Goal: Task Accomplishment & Management: Use online tool/utility

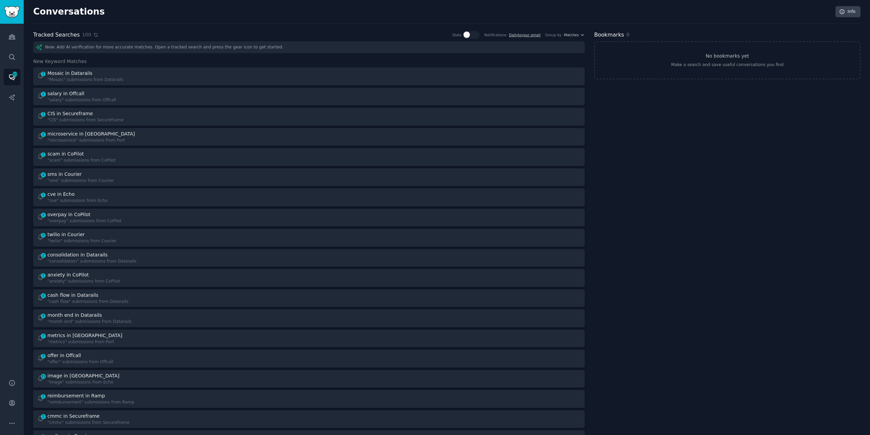
click at [94, 35] on icon at bounding box center [96, 35] width 5 height 5
click at [12, 40] on link "Audiences" at bounding box center [12, 36] width 17 height 17
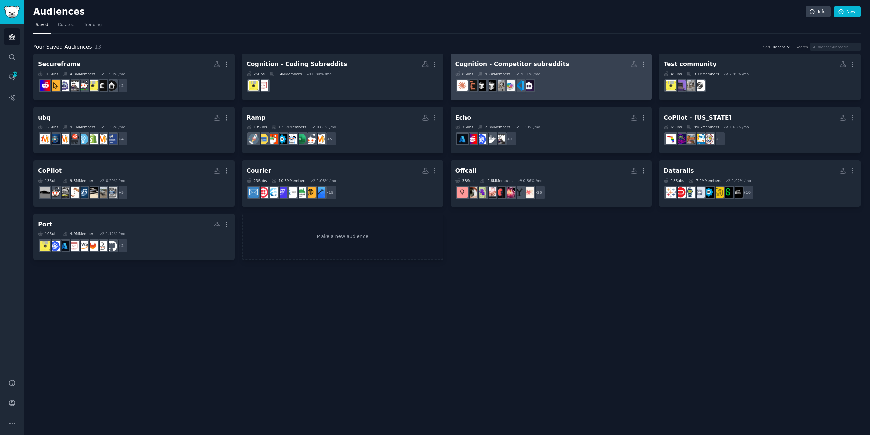
click at [493, 67] on div "Cognition - Competitor subreddits" at bounding box center [512, 64] width 114 height 8
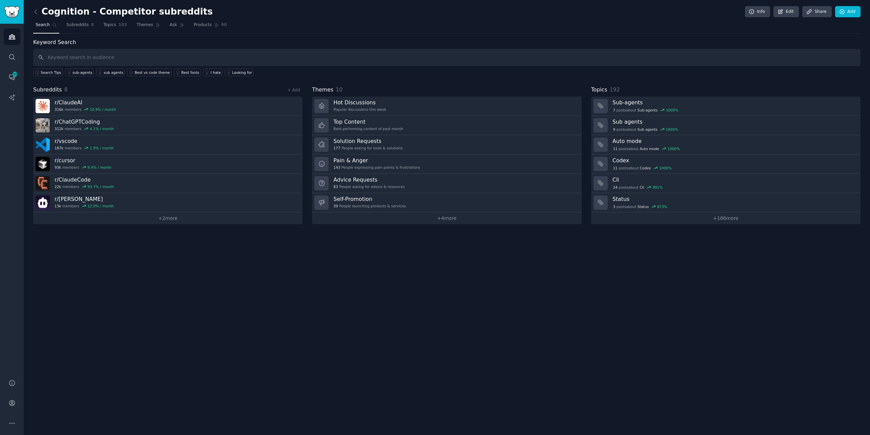
click at [81, 54] on input "text" at bounding box center [447, 57] width 828 height 17
type input "price"
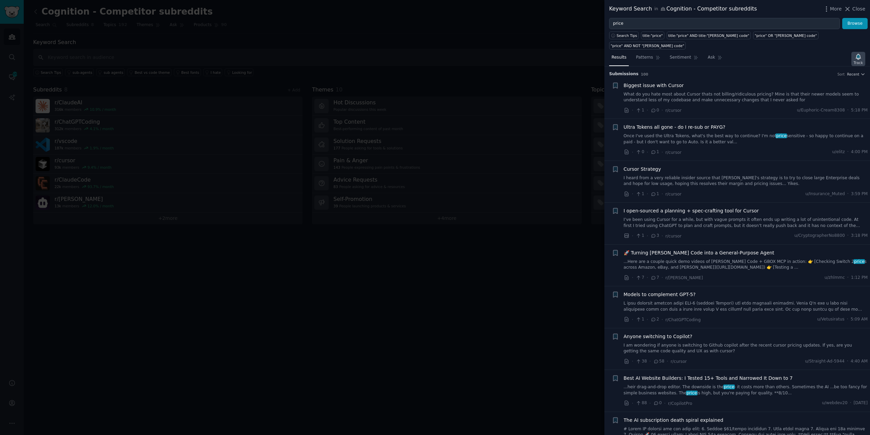
click at [859, 53] on icon "button" at bounding box center [858, 56] width 7 height 7
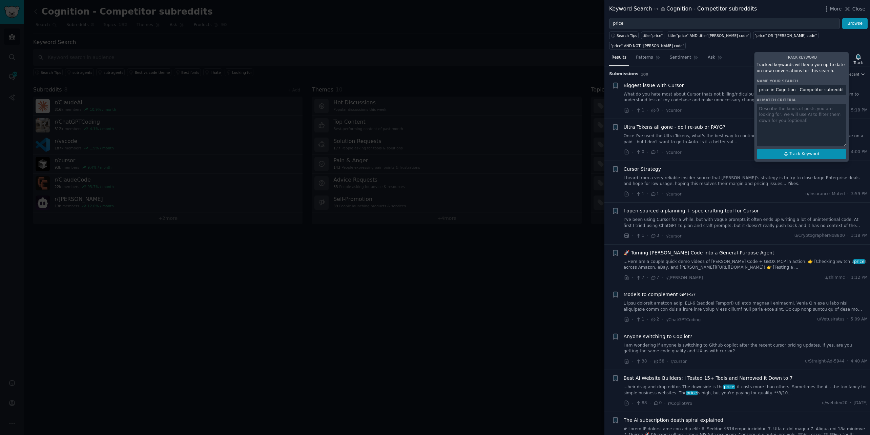
click at [815, 151] on span "Track Keyword" at bounding box center [805, 154] width 30 height 6
type input "price in Cognition - Competitor subreddits"
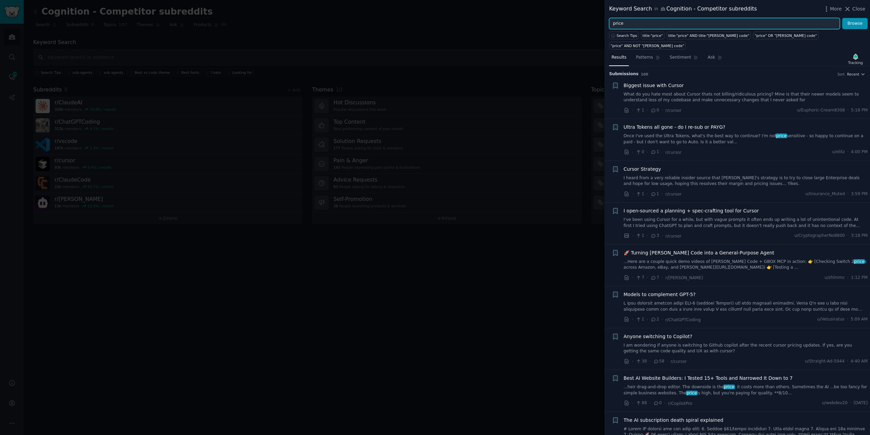
drag, startPoint x: 660, startPoint y: 23, endPoint x: 618, endPoint y: 7, distance: 44.5
click at [617, 8] on div "Keyword Search in Cognition - Competitor subreddits More Close price Browse Sea…" at bounding box center [738, 217] width 266 height 435
type input "charge"
click at [859, 23] on button "Browse" at bounding box center [855, 24] width 25 height 12
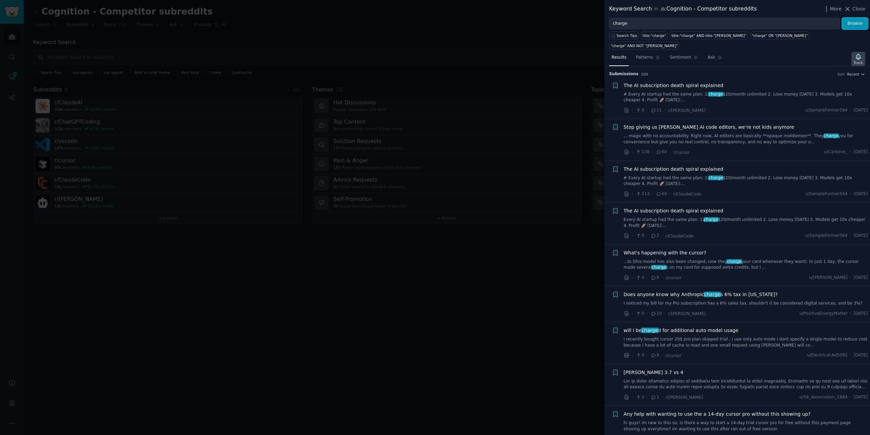
click at [855, 53] on icon "button" at bounding box center [858, 56] width 7 height 7
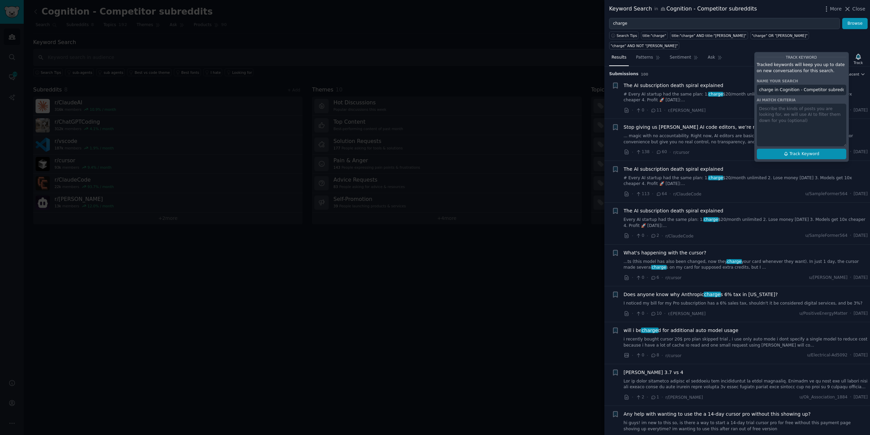
click at [819, 151] on span "Track Keyword" at bounding box center [805, 154] width 30 height 6
type input "charge in Cognition - Competitor subreddits"
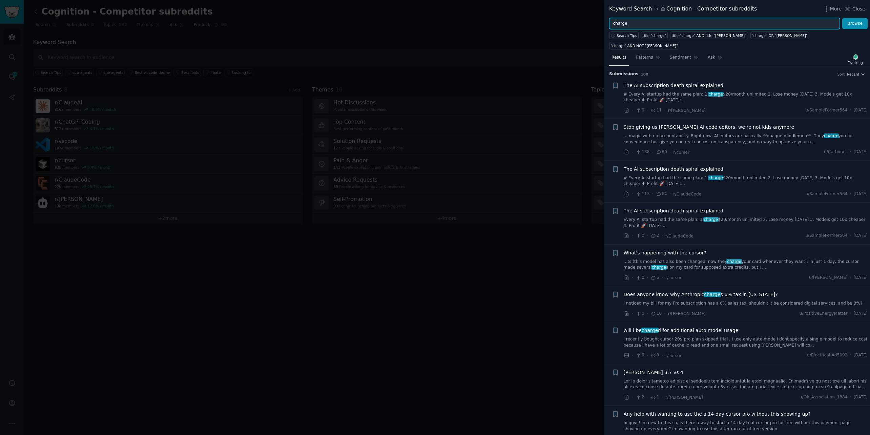
drag, startPoint x: 658, startPoint y: 22, endPoint x: 612, endPoint y: 3, distance: 49.8
click at [612, 5] on div "Keyword Search in Cognition - Competitor subreddits More Close charge Browse Se…" at bounding box center [738, 217] width 266 height 435
type input "expensive"
click at [864, 26] on button "Browse" at bounding box center [855, 24] width 25 height 12
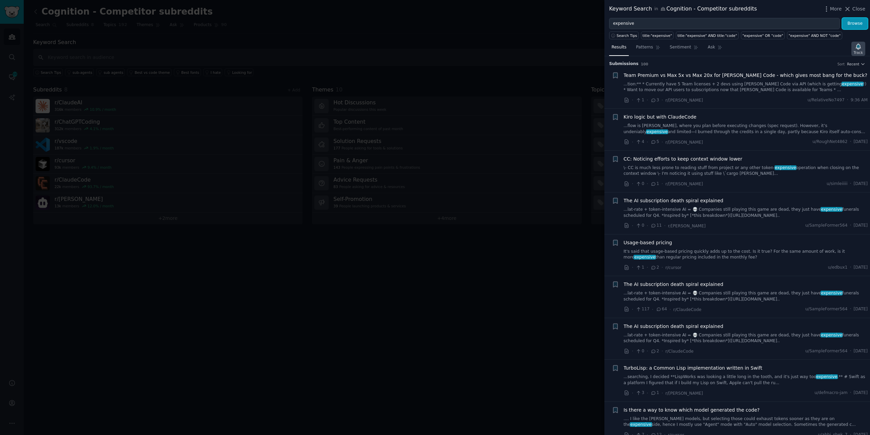
click at [858, 47] on icon "button" at bounding box center [858, 46] width 5 height 5
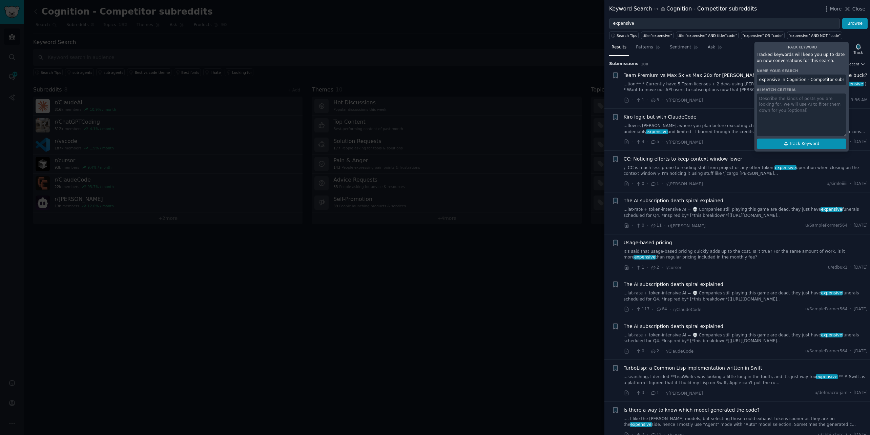
click at [812, 145] on span "Track Keyword" at bounding box center [805, 144] width 30 height 6
type input "expensive in Cognition - Competitor subreddits"
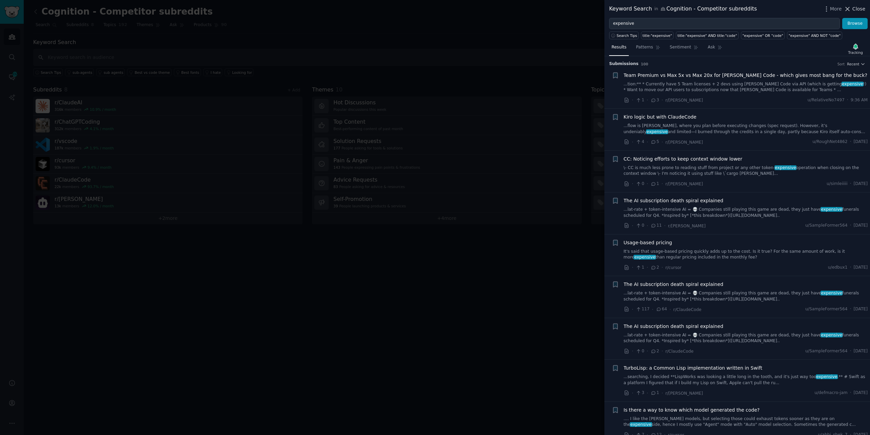
click at [855, 9] on span "Close" at bounding box center [859, 8] width 13 height 7
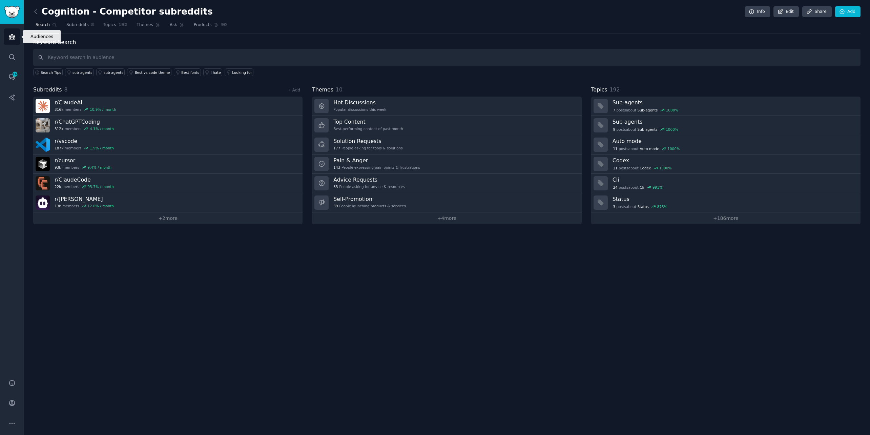
click at [12, 33] on icon "Sidebar" at bounding box center [11, 36] width 7 height 7
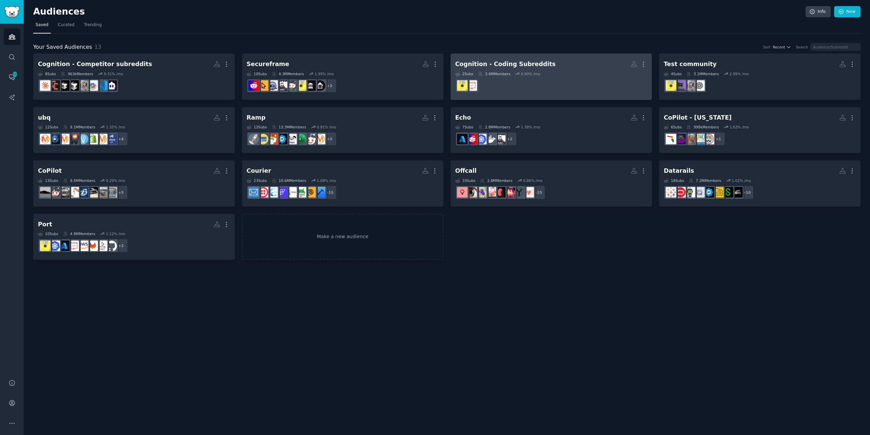
click at [533, 65] on div "Cognition - Coding Subreddits" at bounding box center [505, 64] width 101 height 8
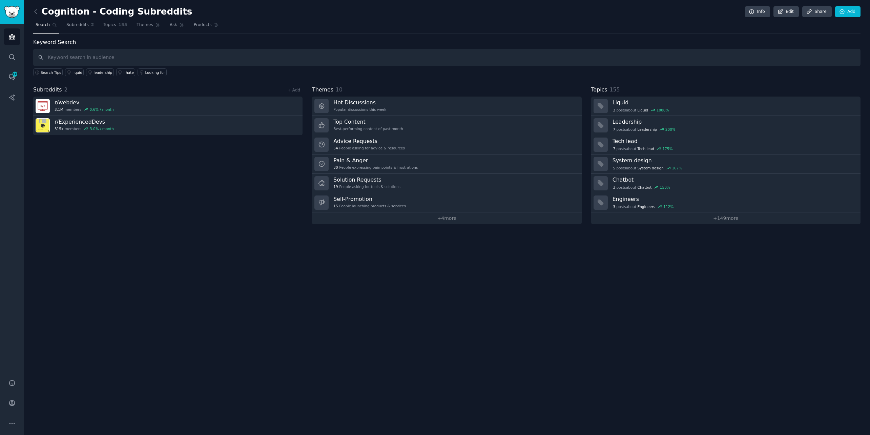
click at [89, 55] on input "text" at bounding box center [447, 57] width 828 height 17
click at [854, 12] on link "Add" at bounding box center [847, 12] width 25 height 12
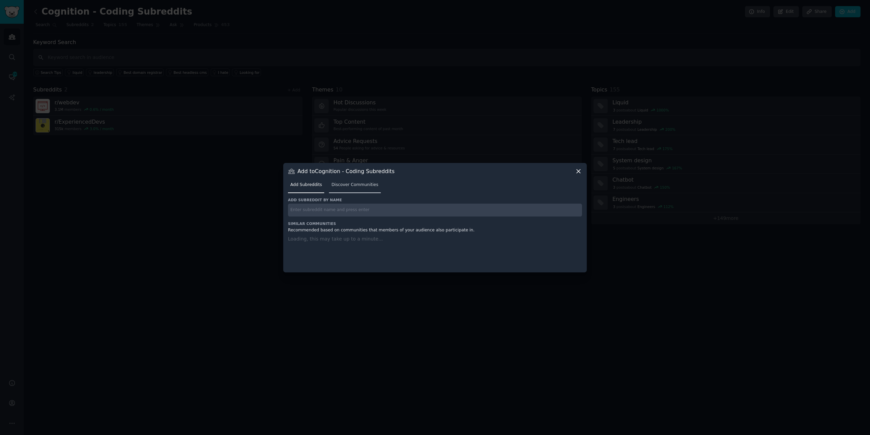
click at [346, 181] on link "Discover Communities" at bounding box center [355, 187] width 52 height 14
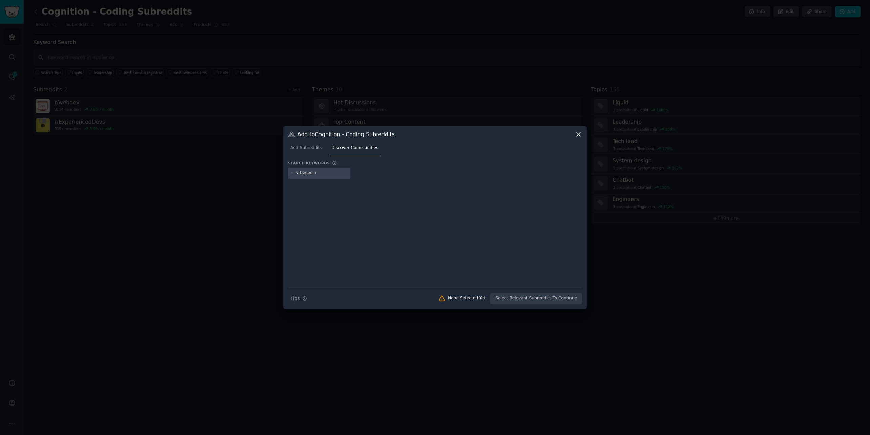
type input "vibecoding"
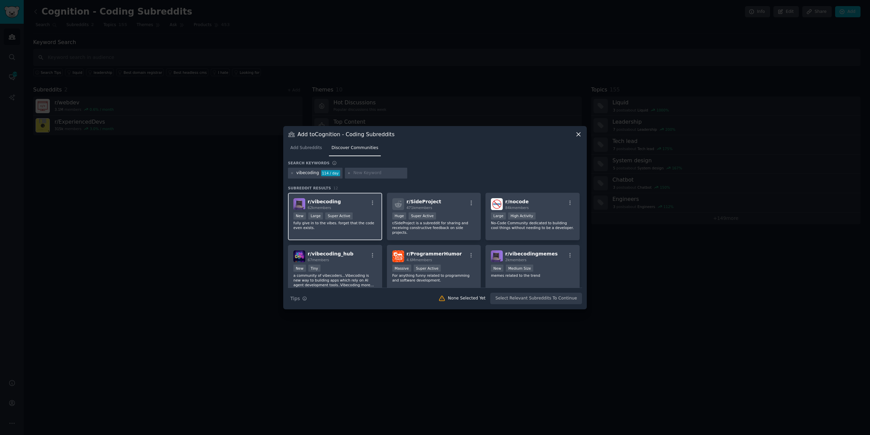
click at [339, 203] on div "r/ vibecoding 62k members" at bounding box center [334, 204] width 83 height 12
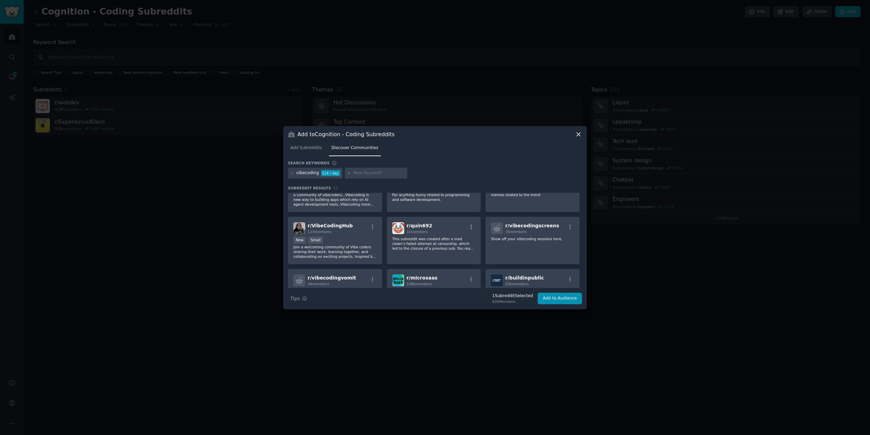
scroll to position [132, 0]
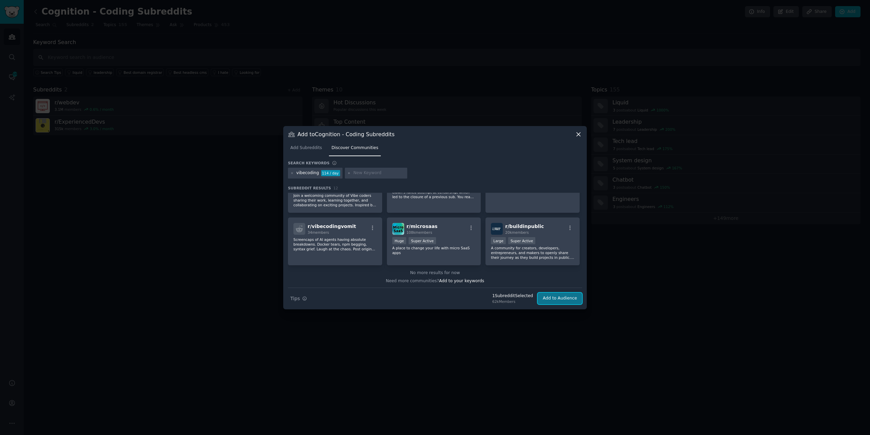
click at [551, 295] on button "Add to Audience" at bounding box center [560, 299] width 44 height 12
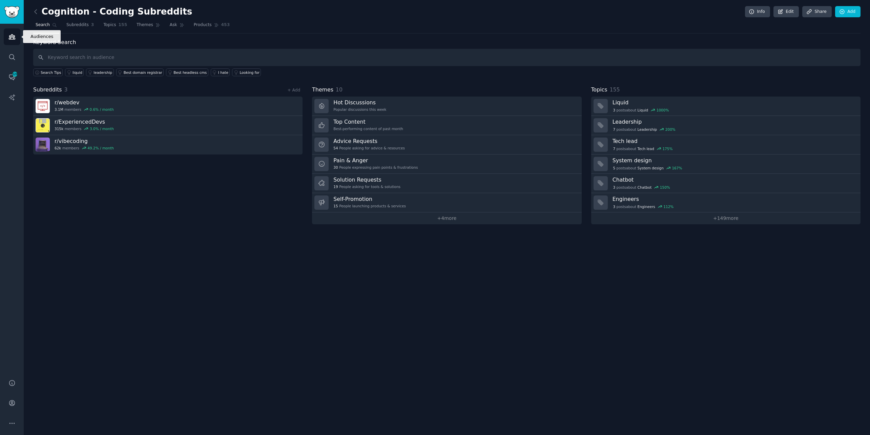
click at [10, 33] on icon "Sidebar" at bounding box center [11, 36] width 7 height 7
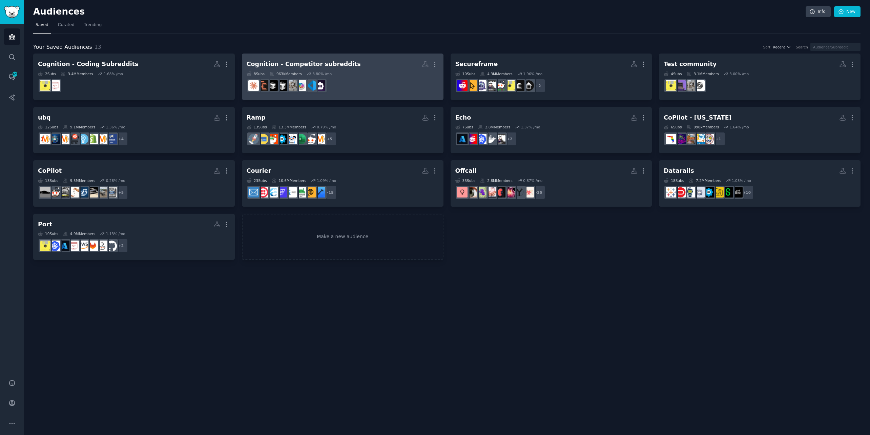
click at [365, 70] on div "Cognition - Competitor subreddits More 8 Sub s 963k Members 8.80 % /mo" at bounding box center [343, 76] width 192 height 37
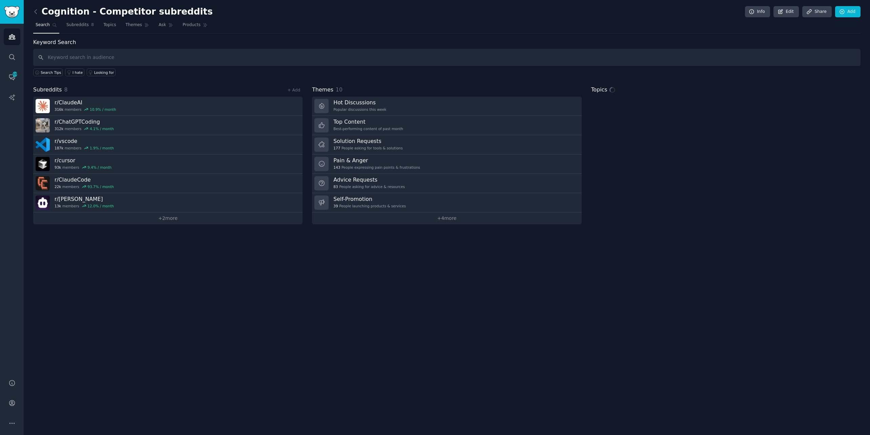
click at [738, 57] on input "text" at bounding box center [447, 57] width 828 height 17
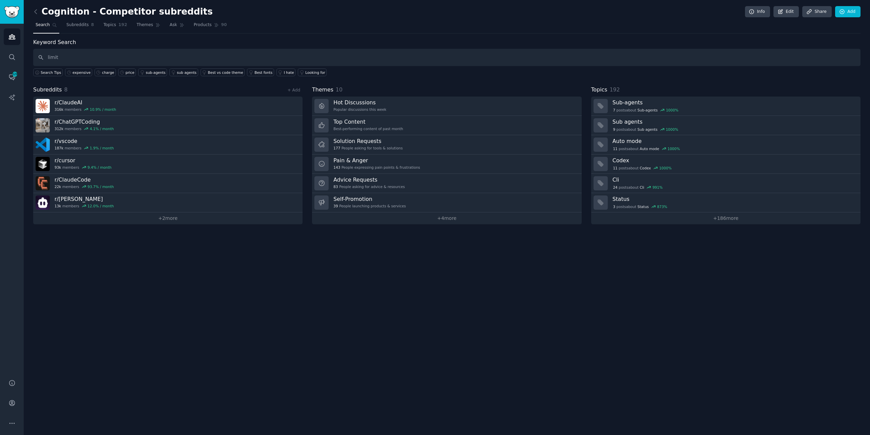
type input "limit"
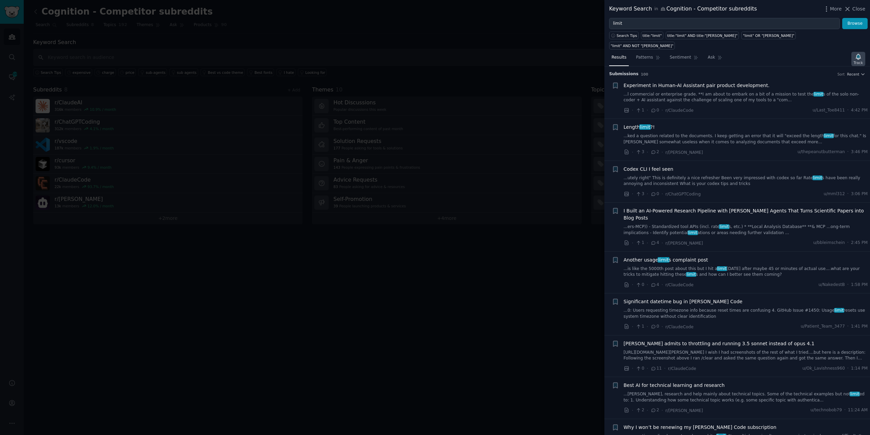
click at [859, 54] on icon "button" at bounding box center [858, 56] width 5 height 5
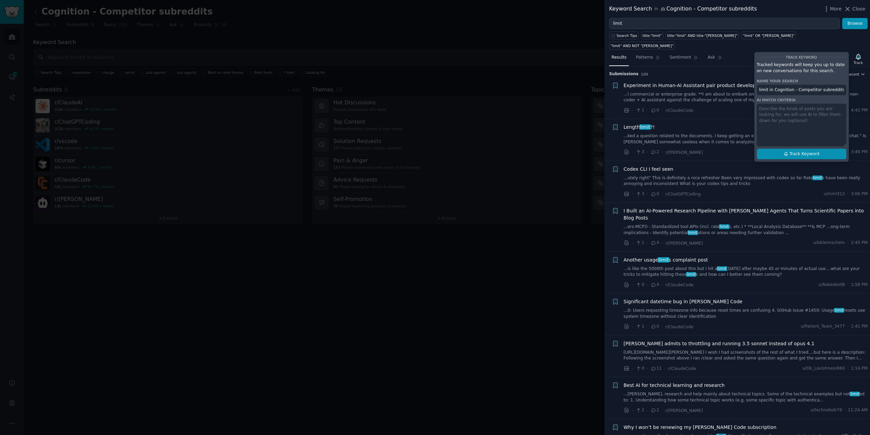
click at [812, 151] on span "Track Keyword" at bounding box center [805, 154] width 30 height 6
type input "limit in Cognition - Competitor subreddits"
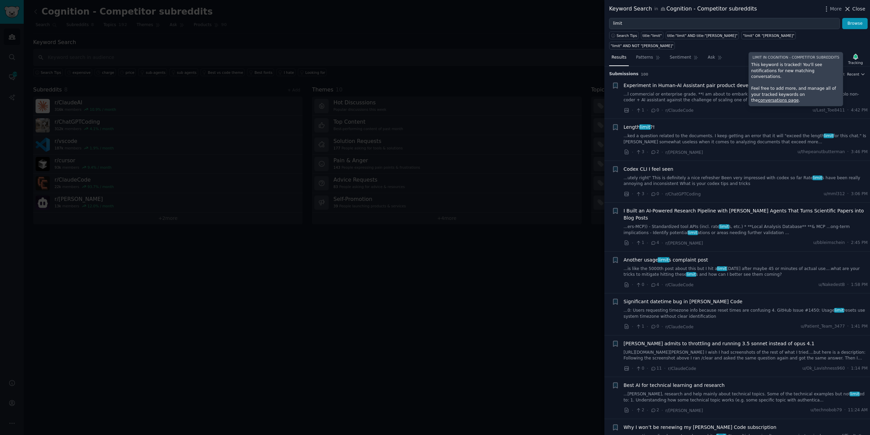
click at [853, 7] on span "Close" at bounding box center [859, 8] width 13 height 7
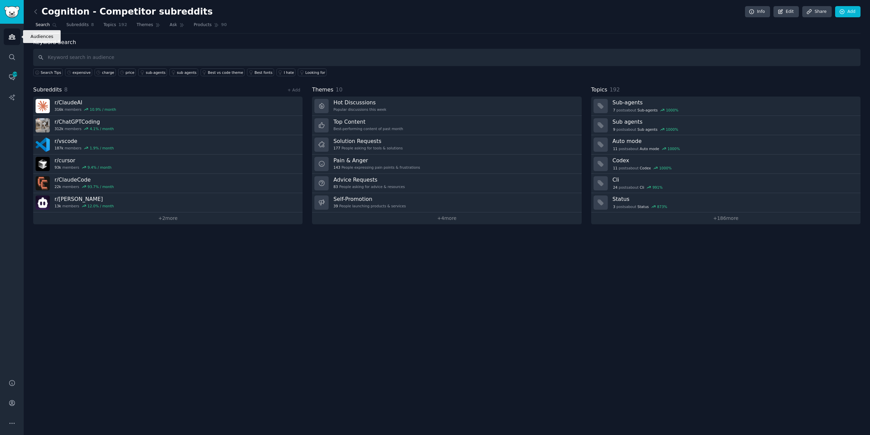
click at [11, 43] on link "Audiences" at bounding box center [12, 36] width 17 height 17
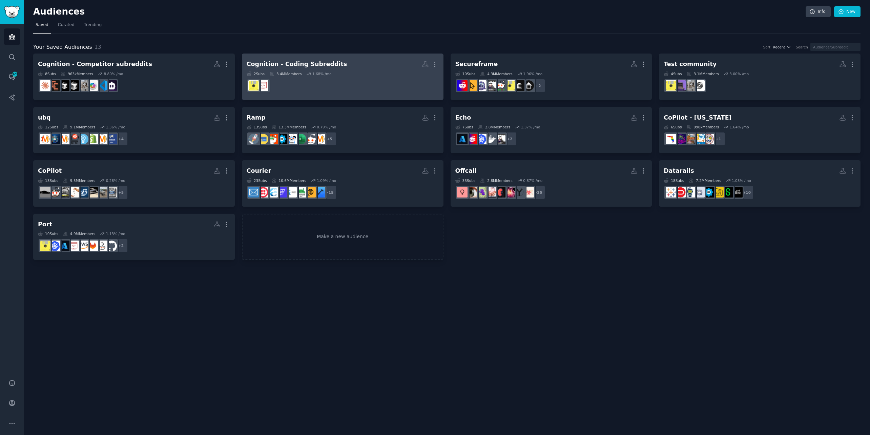
click at [339, 83] on dd at bounding box center [343, 85] width 192 height 19
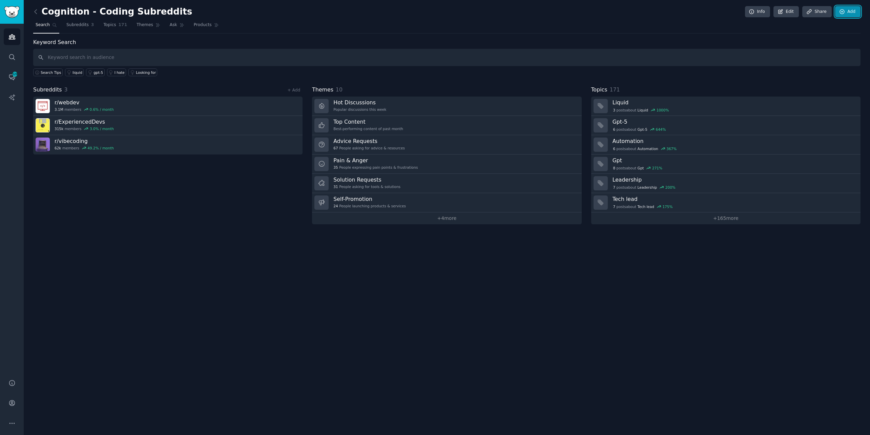
click at [844, 12] on icon at bounding box center [842, 12] width 6 height 6
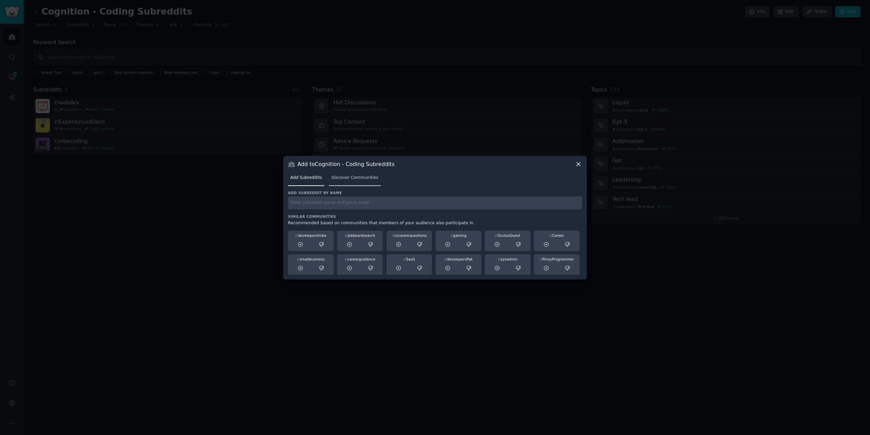
click at [352, 179] on span "Discover Communities" at bounding box center [354, 178] width 47 height 6
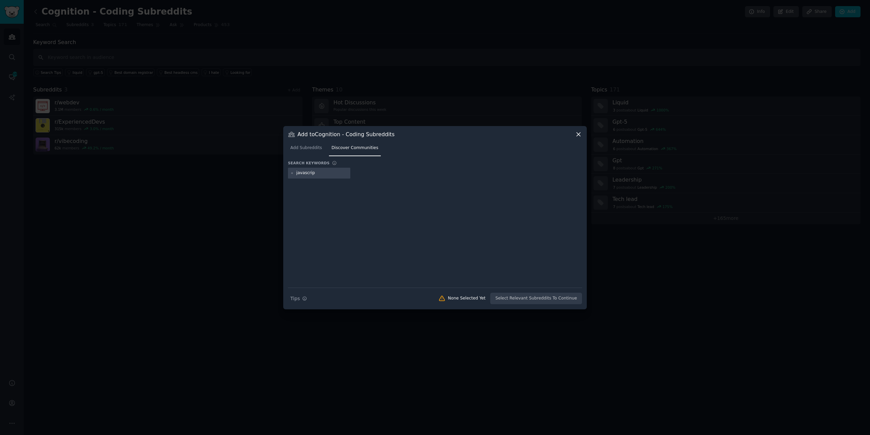
type input "javascript"
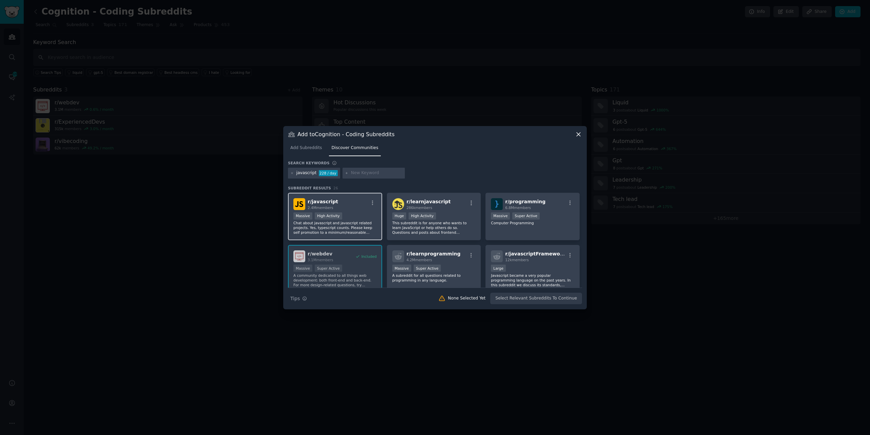
click at [345, 205] on div "r/ javascript 2.4M members" at bounding box center [334, 204] width 83 height 12
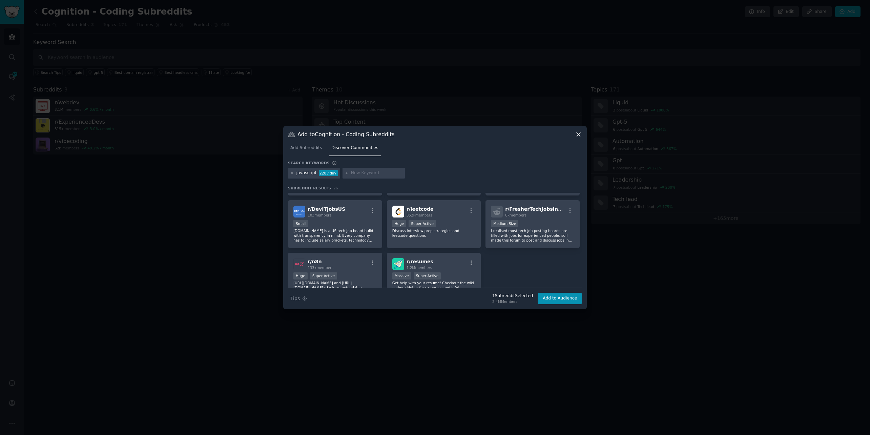
scroll to position [360, 0]
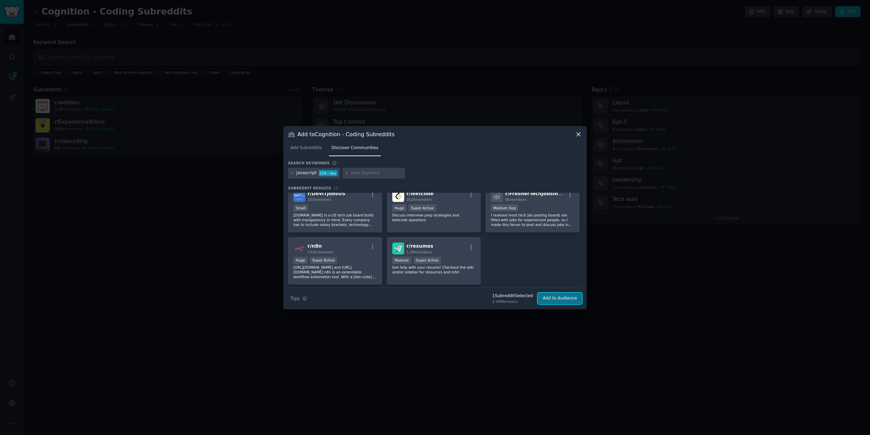
click at [564, 301] on button "Add to Audience" at bounding box center [560, 299] width 44 height 12
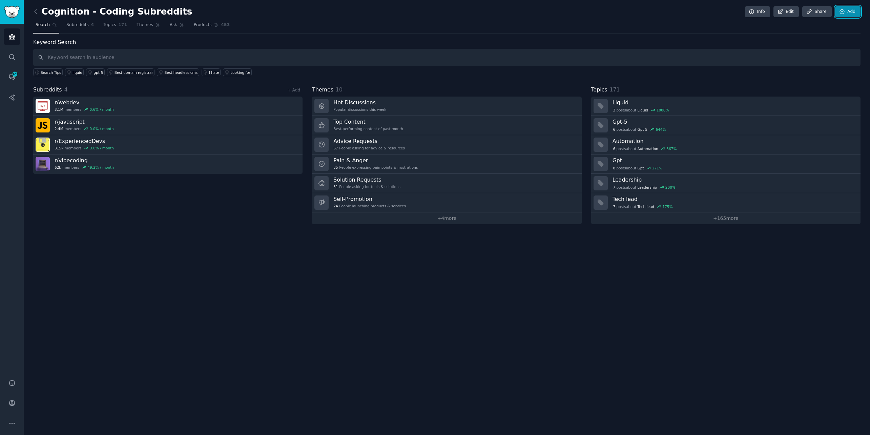
click at [849, 13] on link "Add" at bounding box center [847, 12] width 25 height 12
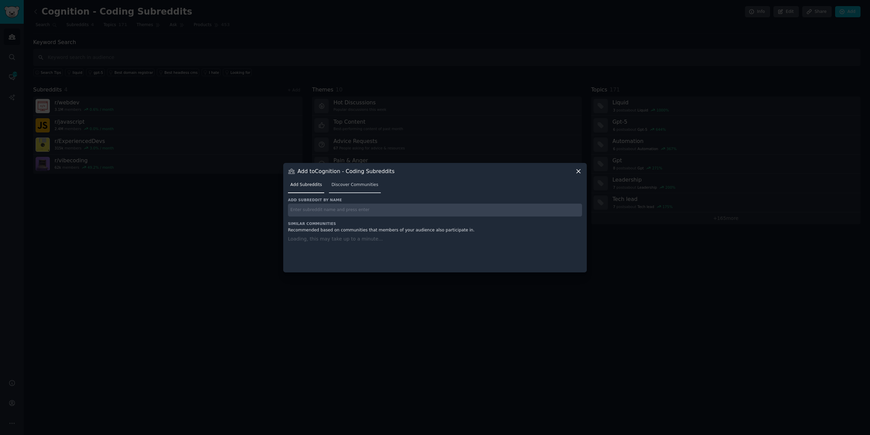
click at [367, 184] on link "Discover Communities" at bounding box center [355, 187] width 52 height 14
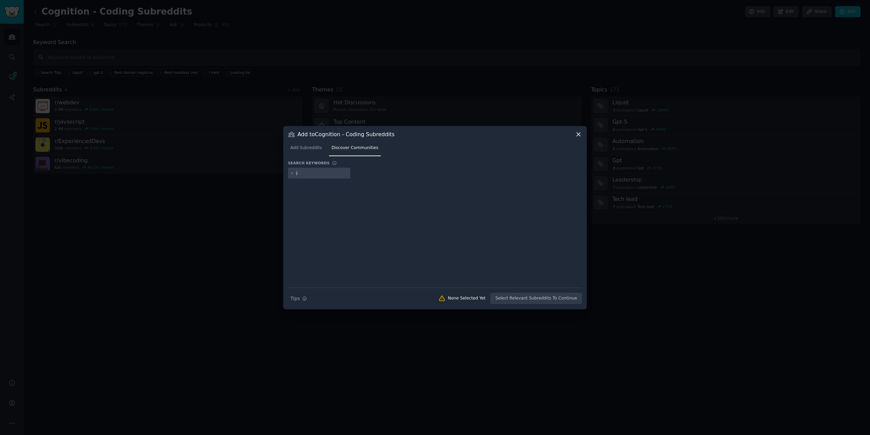
type input "js"
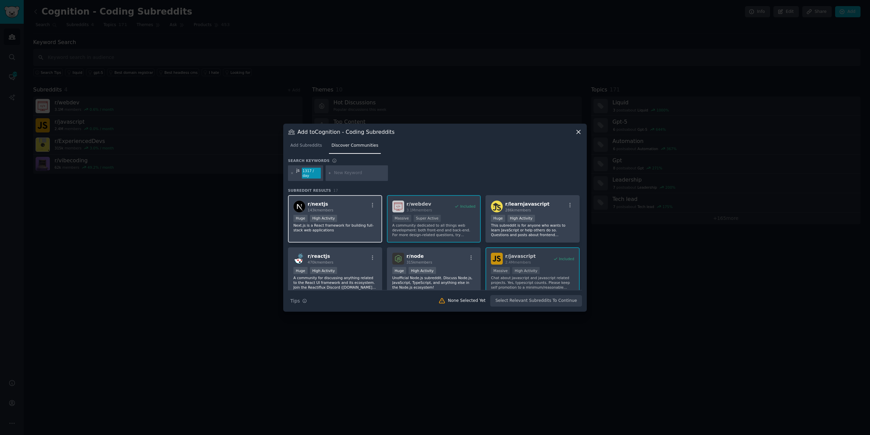
click at [357, 204] on div "r/ nextjs 143k members" at bounding box center [334, 207] width 83 height 12
click at [350, 258] on div "r/ reactjs 470k members" at bounding box center [334, 259] width 83 height 12
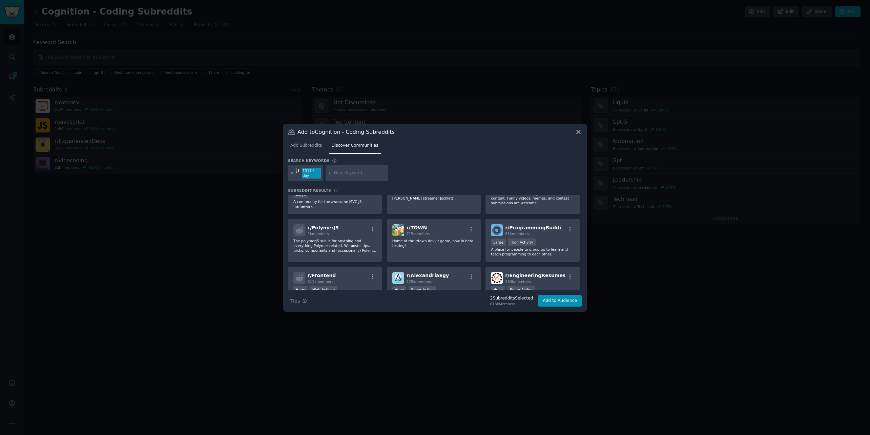
scroll to position [132, 0]
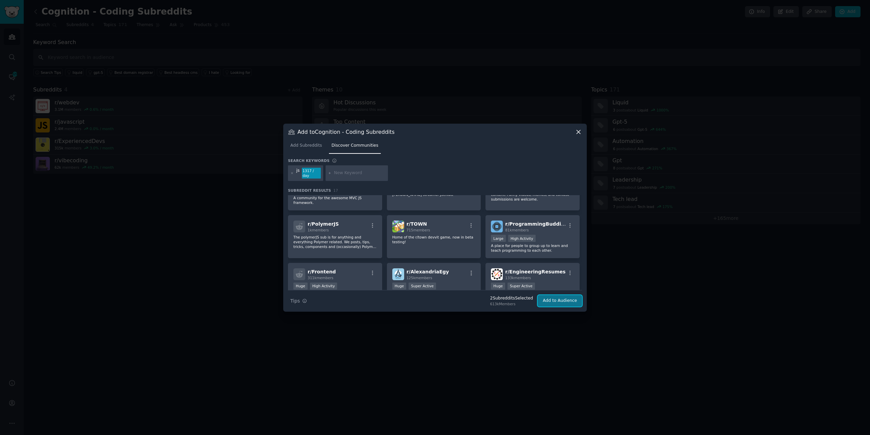
click at [549, 295] on button "Add to Audience" at bounding box center [560, 301] width 44 height 12
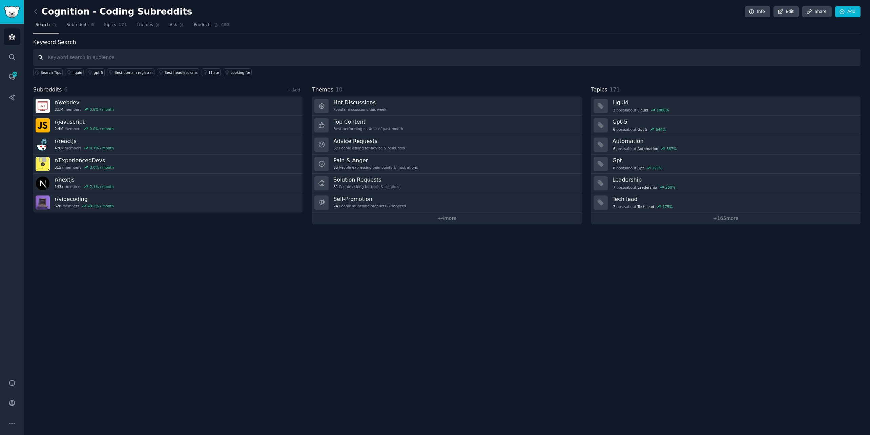
click at [197, 60] on input "text" at bounding box center [447, 57] width 828 height 17
click at [843, 13] on icon at bounding box center [842, 12] width 6 height 6
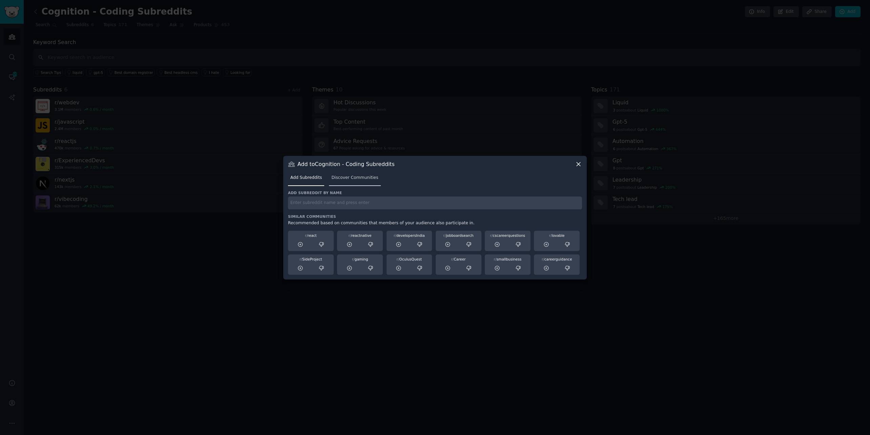
click at [351, 180] on span "Discover Communities" at bounding box center [354, 178] width 47 height 6
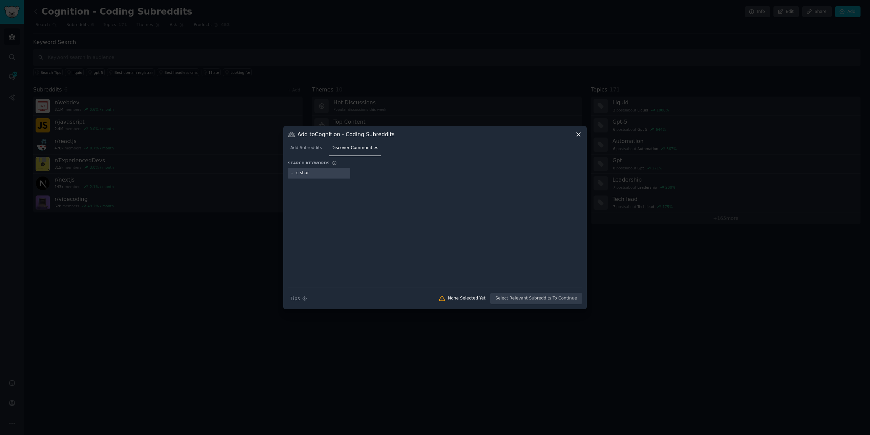
type input "c sharp"
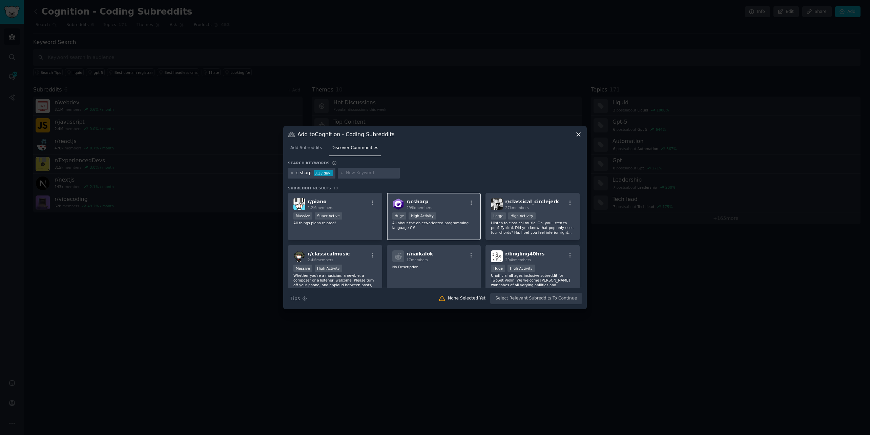
click at [450, 223] on p "All about the object-oriented programming language C#." at bounding box center [433, 225] width 83 height 9
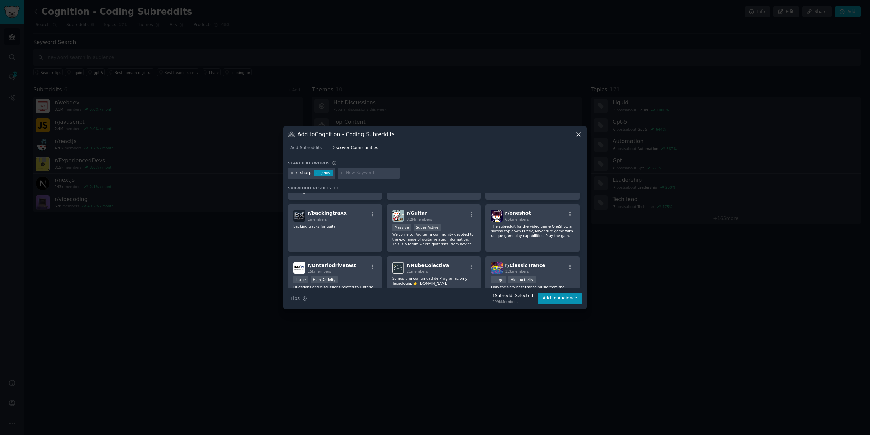
scroll to position [238, 0]
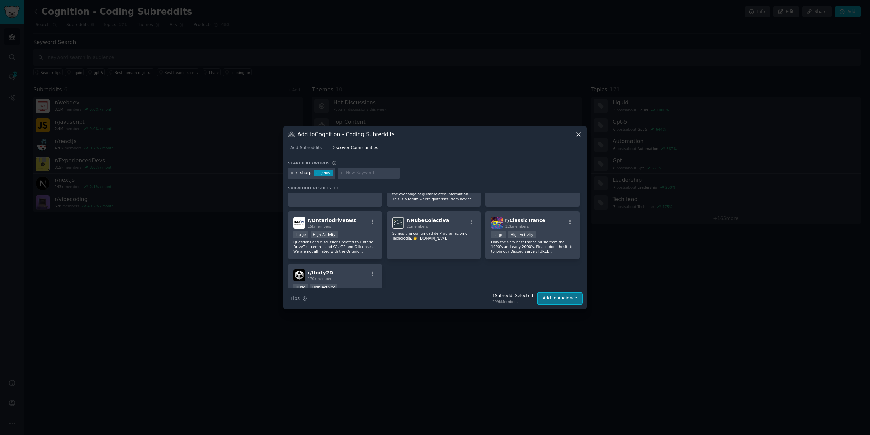
click at [551, 297] on button "Add to Audience" at bounding box center [560, 299] width 44 height 12
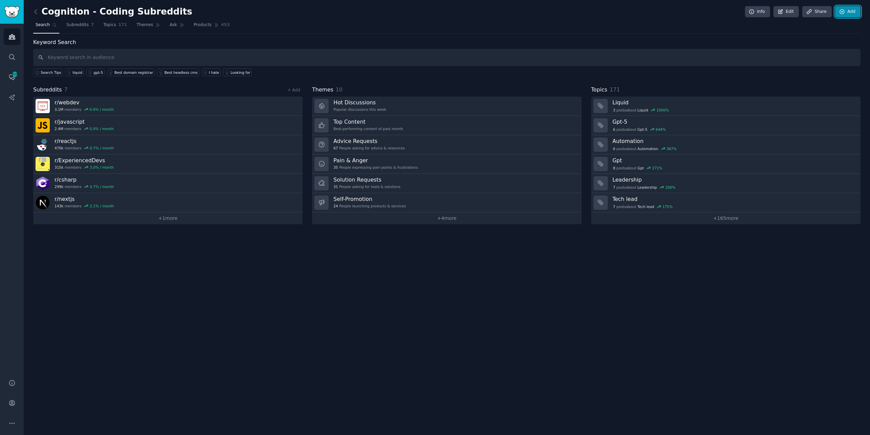
click at [845, 15] on link "Add" at bounding box center [847, 12] width 25 height 12
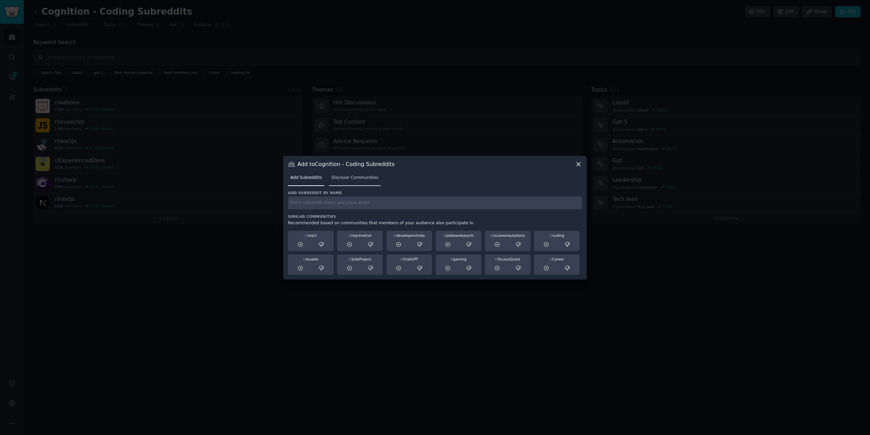
click at [356, 180] on span "Discover Communities" at bounding box center [354, 178] width 47 height 6
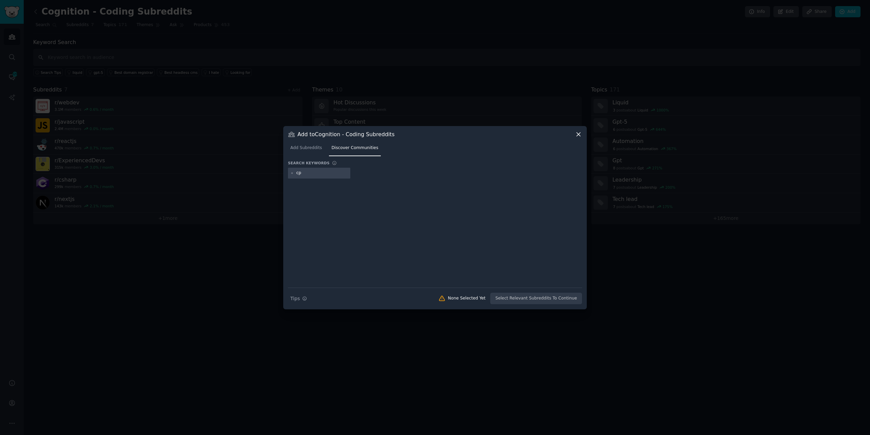
type input "cpp"
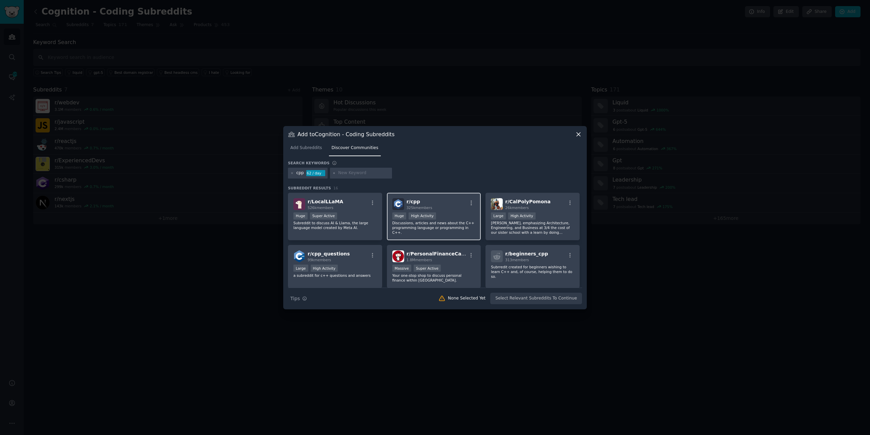
click at [429, 199] on h2 "r/ cpp 325k members" at bounding box center [420, 204] width 26 height 12
click at [555, 296] on button "Add to Audience" at bounding box center [560, 299] width 44 height 12
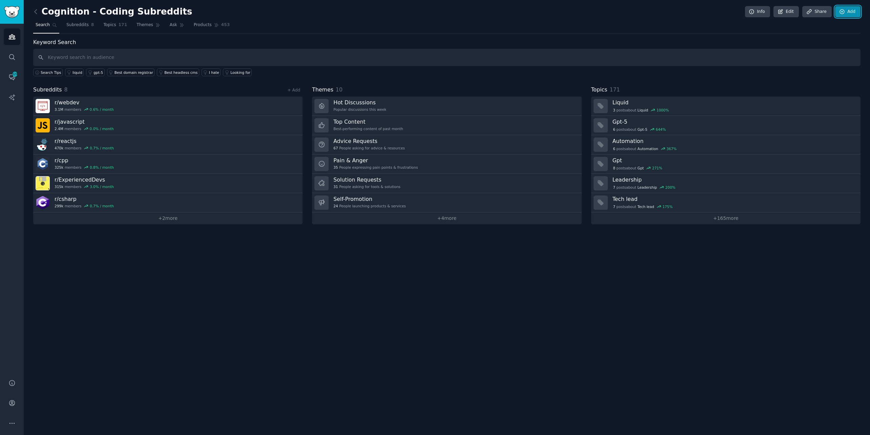
click at [852, 9] on link "Add" at bounding box center [847, 12] width 25 height 12
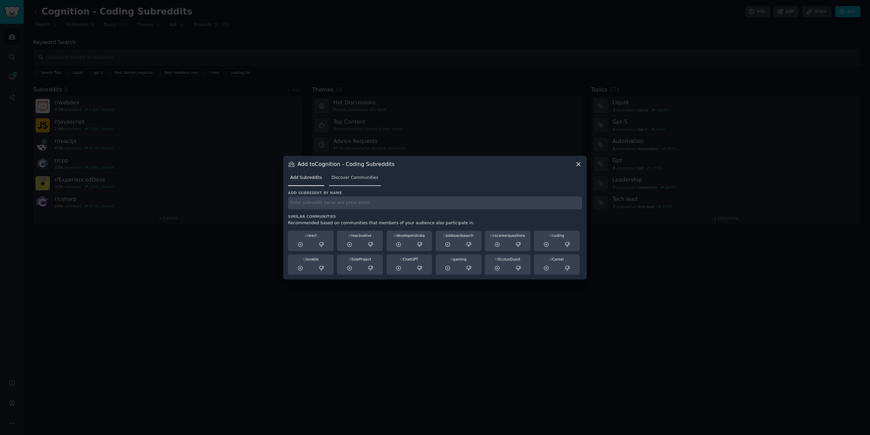
click at [369, 178] on span "Discover Communities" at bounding box center [354, 178] width 47 height 6
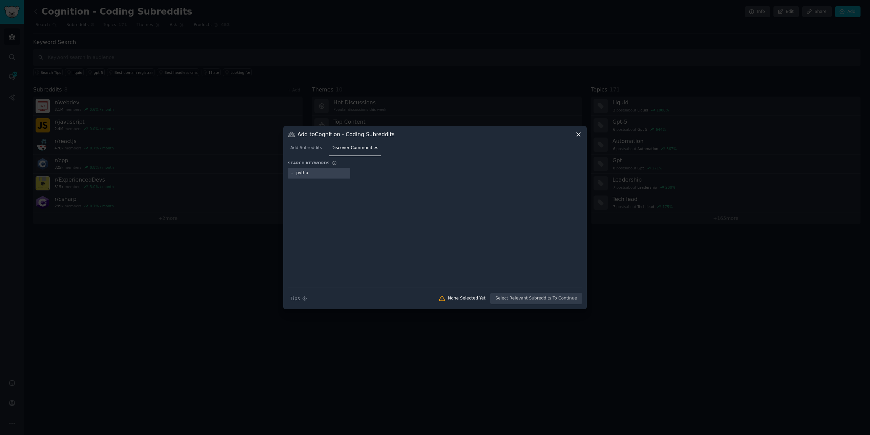
type input "python"
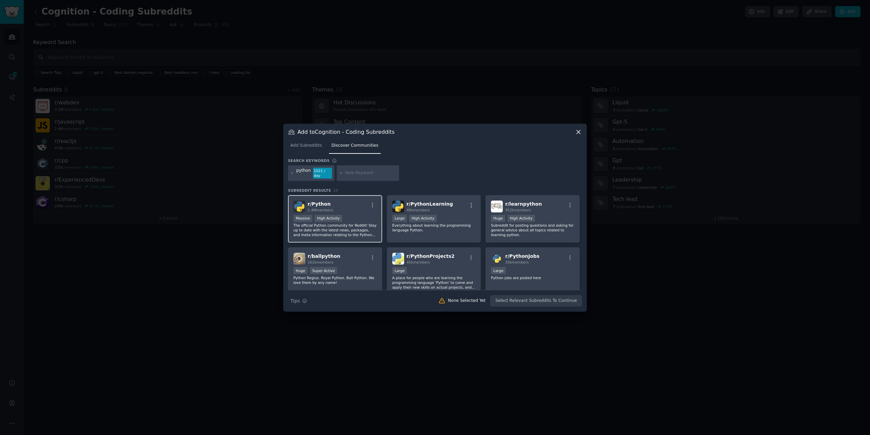
click at [357, 207] on div "r/ Python 1.4M members" at bounding box center [334, 207] width 83 height 12
click at [569, 300] on button "Add to Audience" at bounding box center [560, 301] width 44 height 12
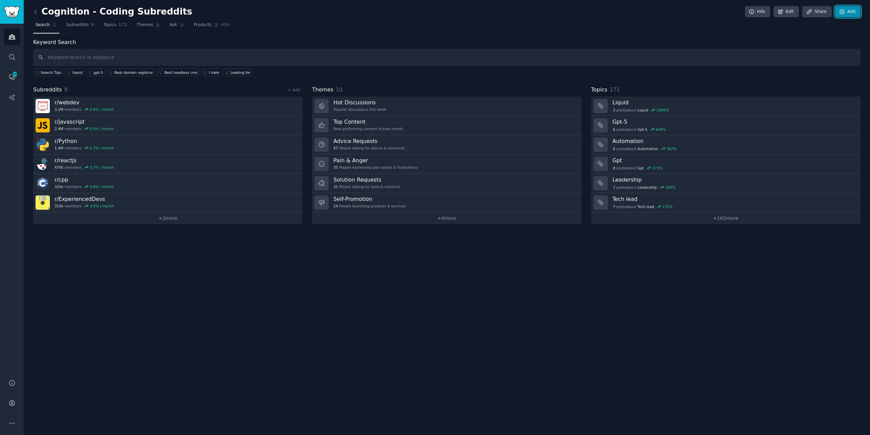
click at [852, 12] on link "Add" at bounding box center [847, 12] width 25 height 12
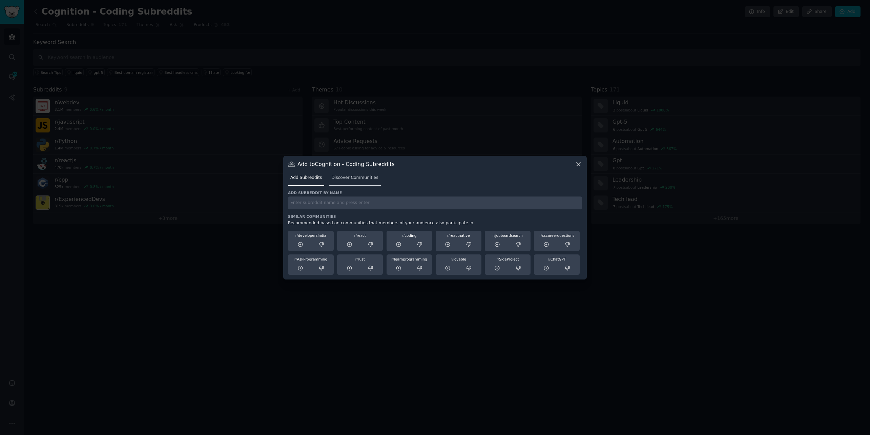
click at [353, 179] on span "Discover Communities" at bounding box center [354, 178] width 47 height 6
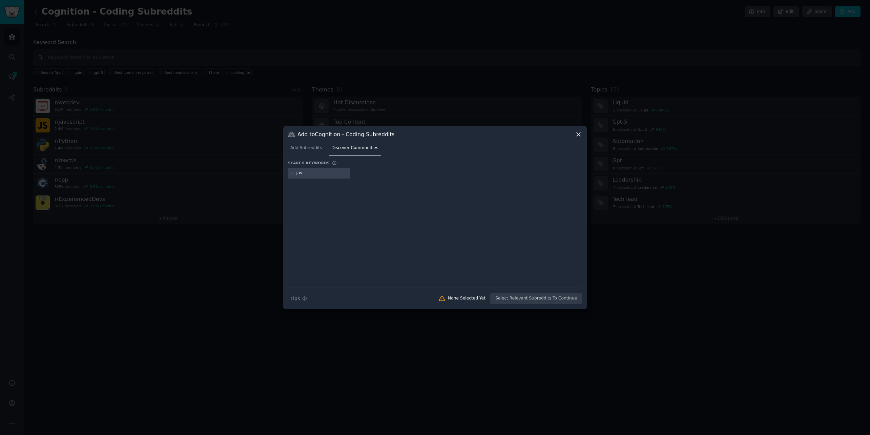
type input "java"
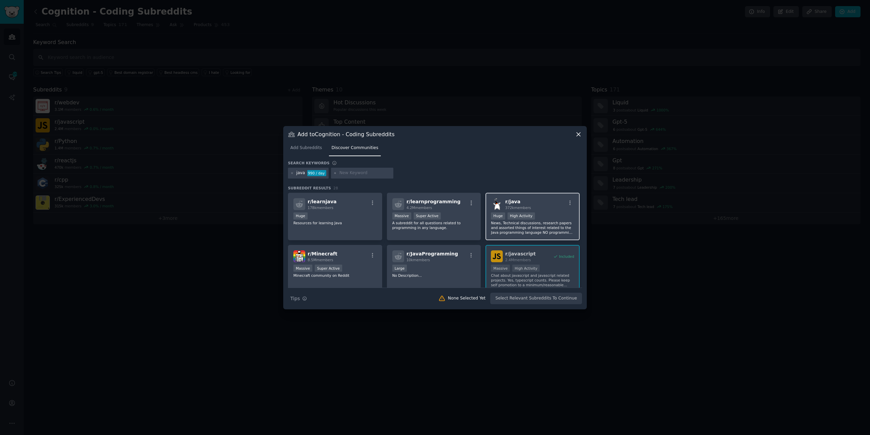
click at [528, 203] on h2 "r/ java 372k members" at bounding box center [518, 204] width 26 height 12
click at [552, 301] on button "Add to Audience" at bounding box center [560, 299] width 44 height 12
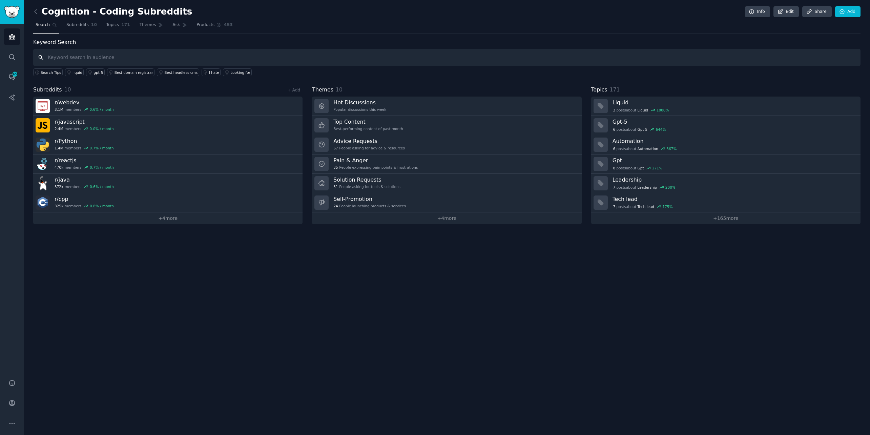
click at [72, 56] on input "text" at bounding box center [447, 57] width 828 height 17
type input "[PERSON_NAME]"
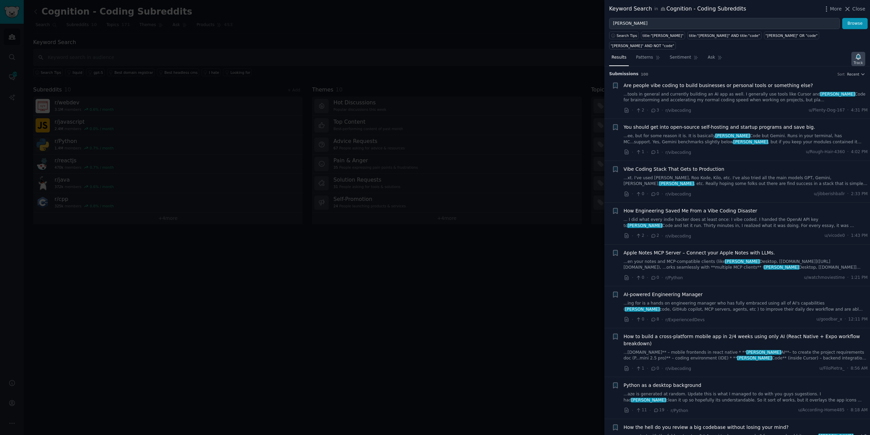
click at [858, 54] on icon "button" at bounding box center [858, 56] width 5 height 5
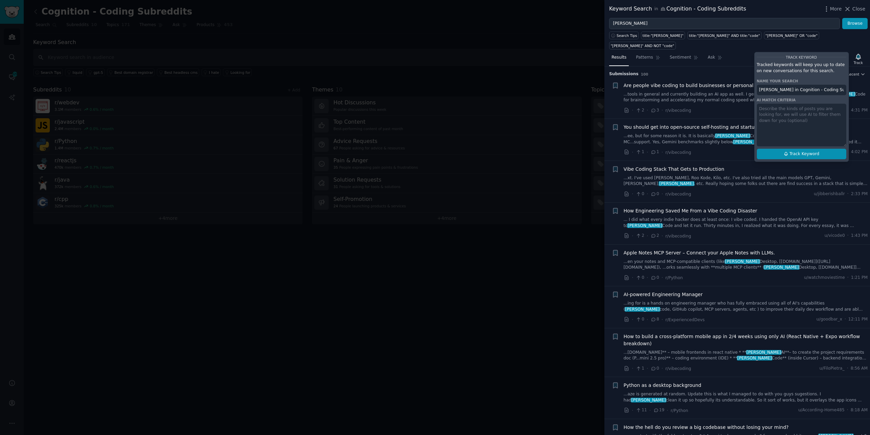
click at [804, 151] on span "Track Keyword" at bounding box center [805, 154] width 30 height 6
type input "[PERSON_NAME] in Cognition - Coding Subreddits"
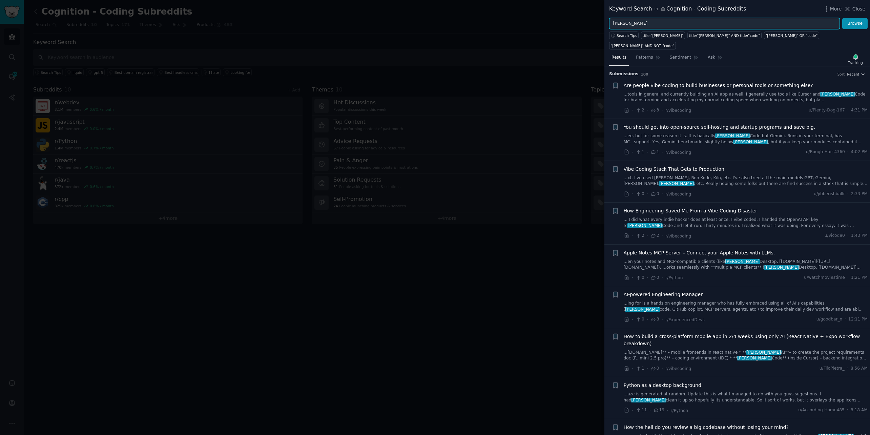
drag, startPoint x: 630, startPoint y: 25, endPoint x: 568, endPoint y: 23, distance: 62.7
click at [568, 23] on div "Keyword Search in Cognition - Coding Subreddits More Close [PERSON_NAME] Search…" at bounding box center [435, 217] width 870 height 435
click at [851, 24] on button "Browse" at bounding box center [855, 24] width 25 height 12
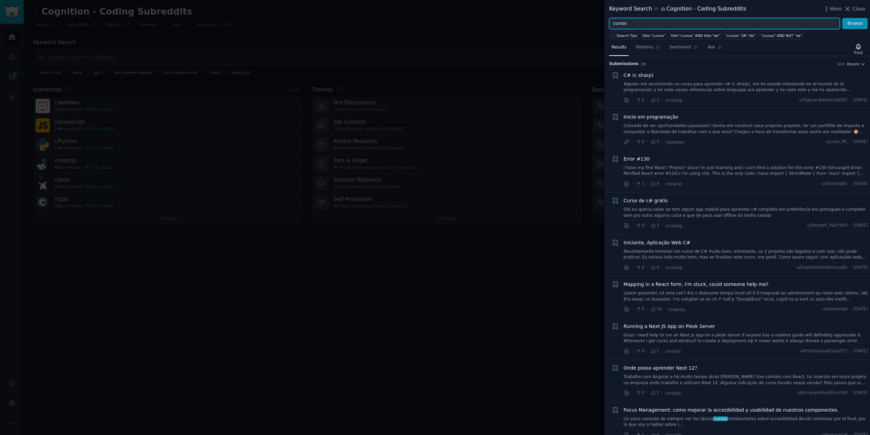
click at [628, 24] on input "cursos" at bounding box center [724, 24] width 231 height 12
type input "cursor"
click at [858, 21] on button "Browse" at bounding box center [855, 24] width 25 height 12
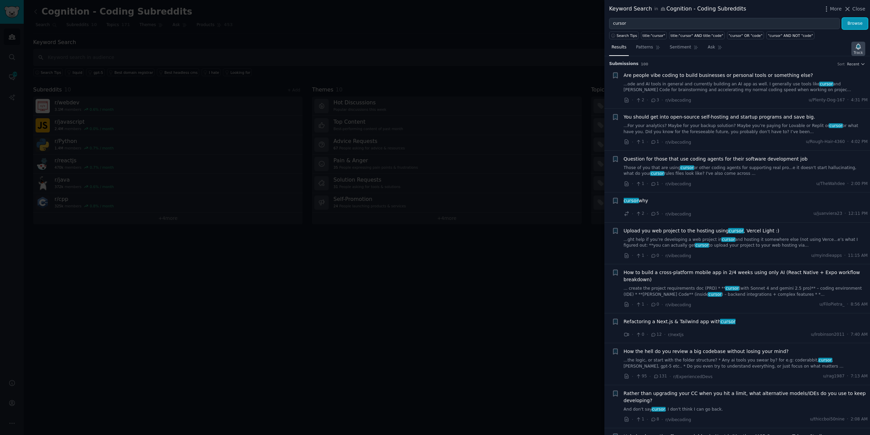
click at [856, 49] on icon "button" at bounding box center [858, 46] width 7 height 7
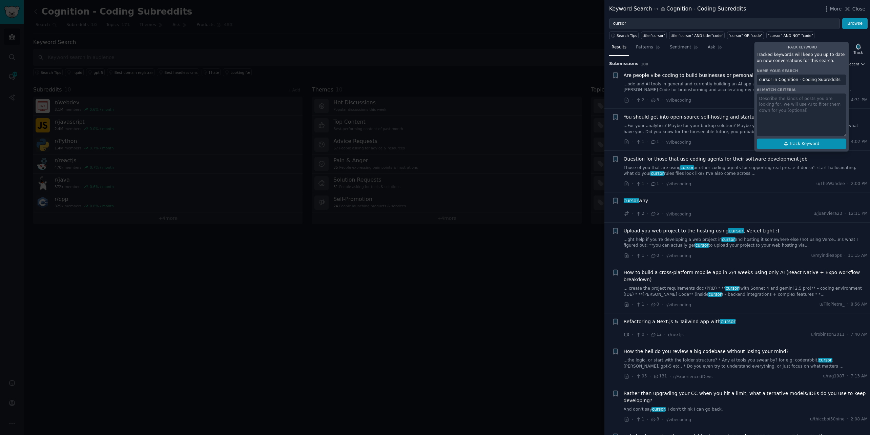
click at [816, 144] on span "Track Keyword" at bounding box center [805, 144] width 30 height 6
type input "cursor in Cognition - Coding Subreddits"
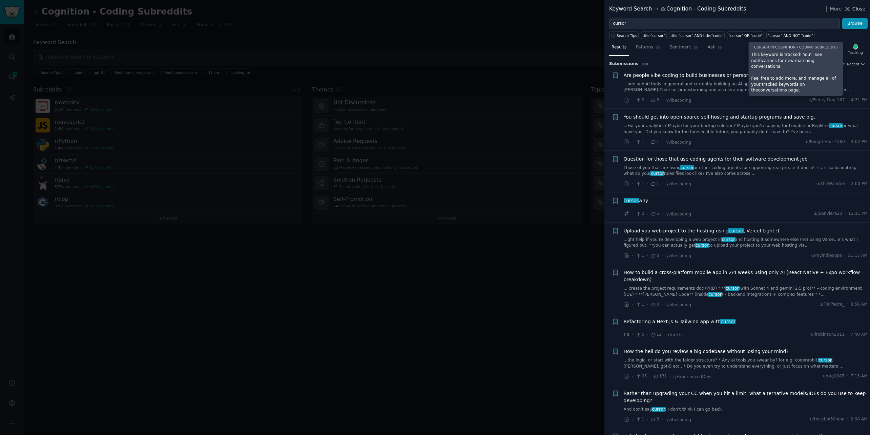
click at [849, 10] on icon at bounding box center [847, 8] width 7 height 7
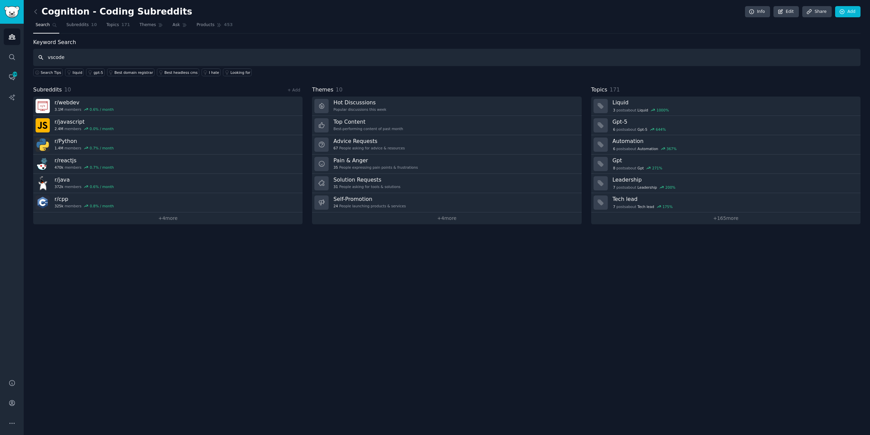
type input "vscode"
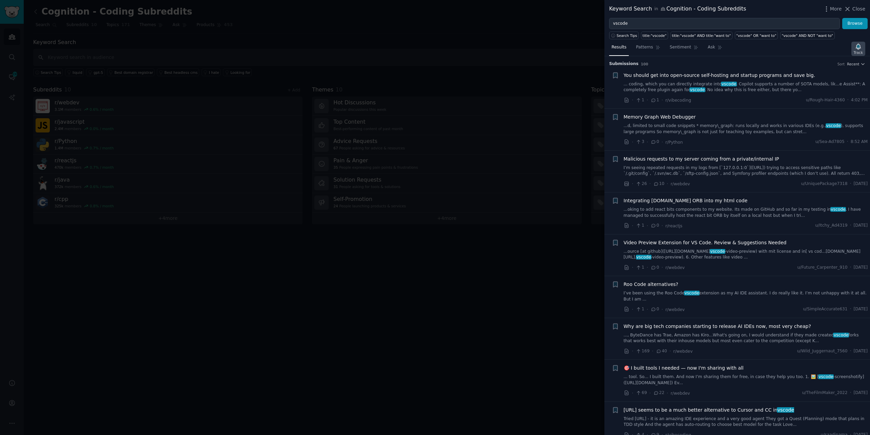
click at [855, 46] on icon "button" at bounding box center [858, 46] width 7 height 7
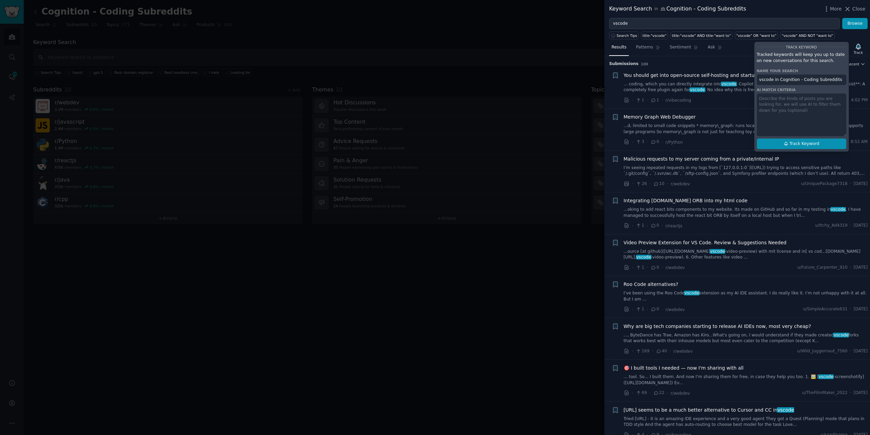
click at [818, 140] on button "Track Keyword" at bounding box center [801, 144] width 89 height 11
type input "vscode in Cognition - Coding Subreddits"
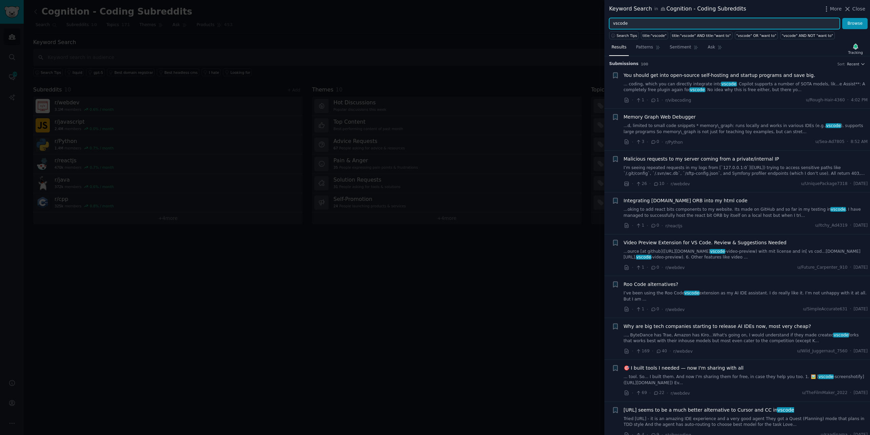
drag, startPoint x: 664, startPoint y: 24, endPoint x: 625, endPoint y: 7, distance: 42.8
click at [625, 7] on div "Keyword Search in Cognition - Coding Subreddits More Close vscode Browse Search…" at bounding box center [738, 217] width 266 height 435
type input "[PERSON_NAME]"
click at [854, 21] on button "Browse" at bounding box center [855, 24] width 25 height 12
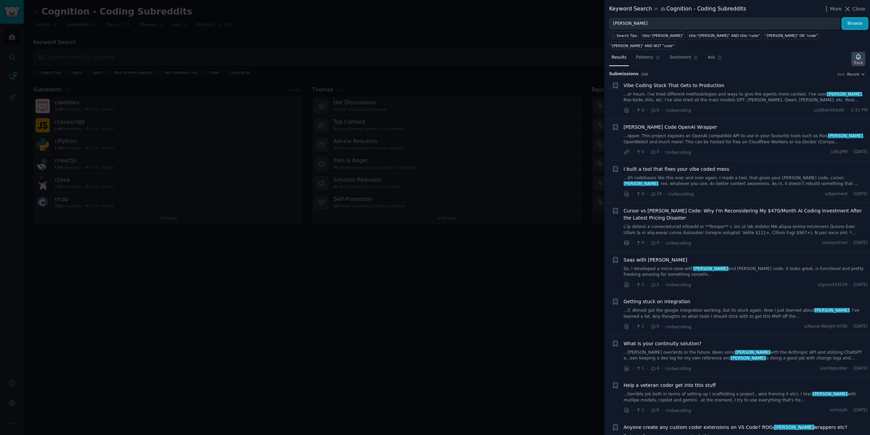
click at [857, 54] on icon "button" at bounding box center [858, 56] width 5 height 5
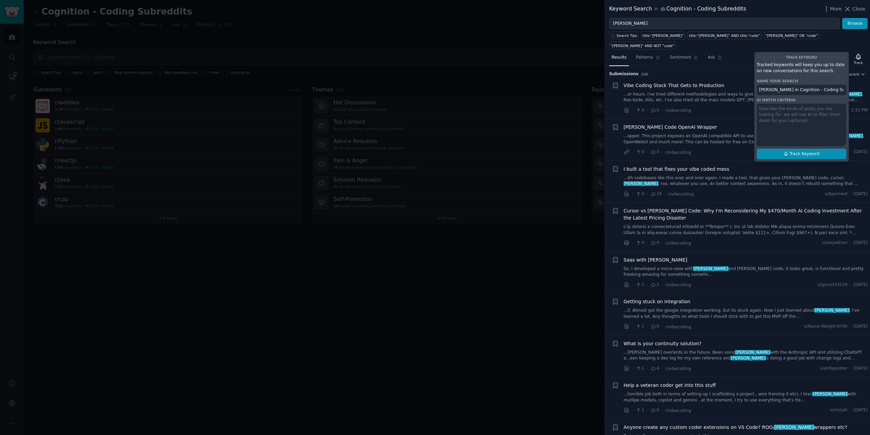
click at [813, 149] on button "Track Keyword" at bounding box center [801, 154] width 89 height 11
type input "[PERSON_NAME] in Cognition - Coding Subreddits"
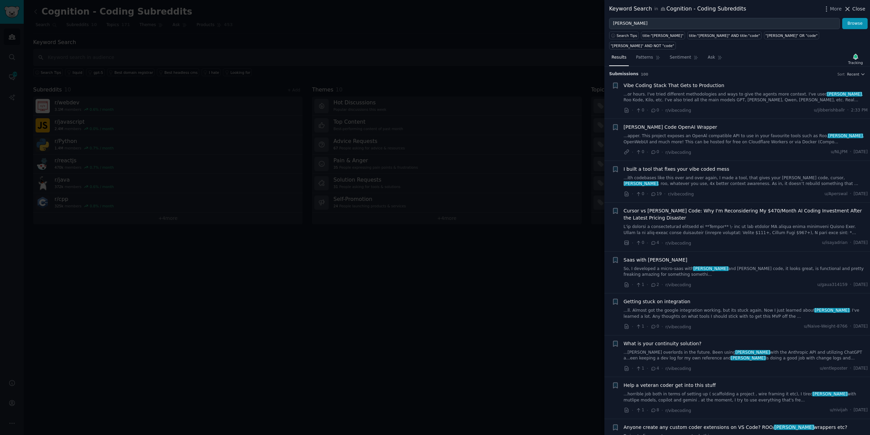
click at [851, 9] on icon at bounding box center [847, 8] width 7 height 7
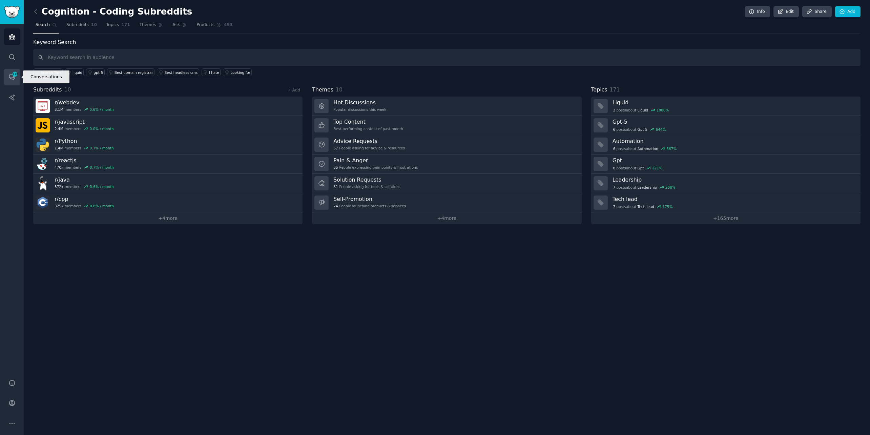
click at [8, 77] on icon "Sidebar" at bounding box center [11, 77] width 7 height 7
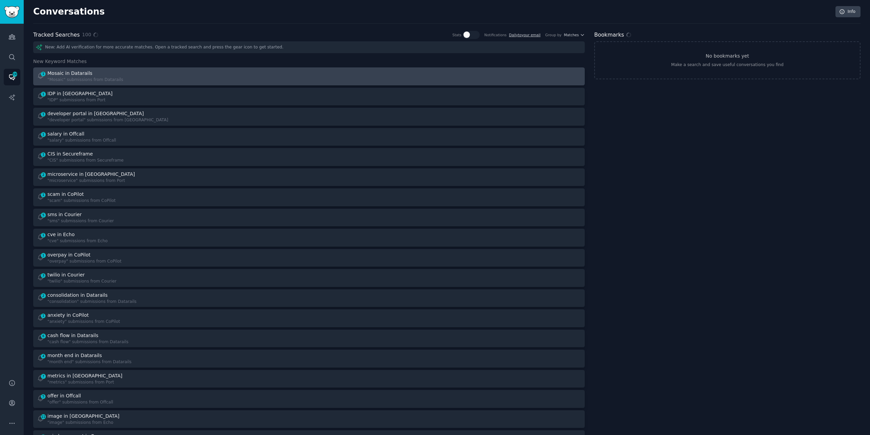
click at [100, 78] on div ""Mosaic" submissions from Datarails" at bounding box center [85, 80] width 76 height 6
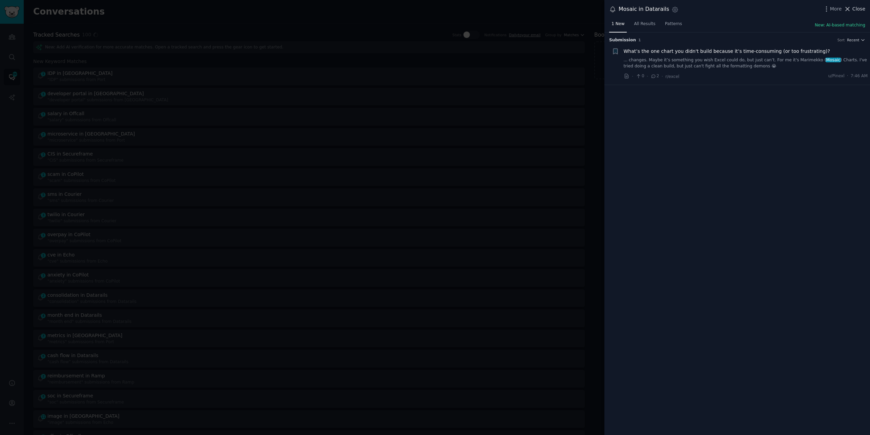
click at [853, 11] on span "Close" at bounding box center [859, 8] width 13 height 7
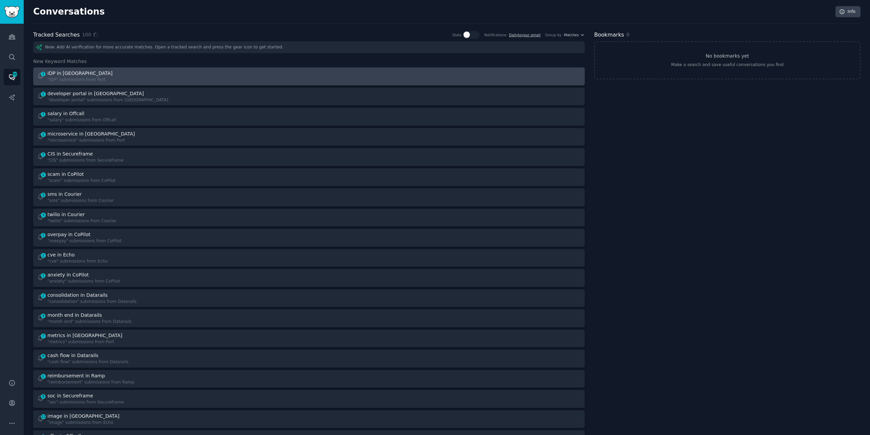
click at [249, 71] on div "1 IDP in Port "IDP" submissions from [GEOGRAPHIC_DATA]" at bounding box center [171, 76] width 268 height 13
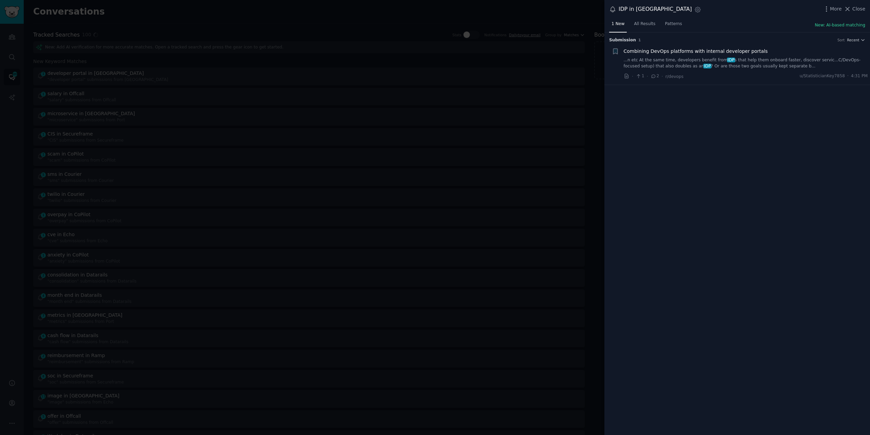
click at [754, 63] on link "...n etc At the same time, developers benefit from IDP s that help them onboard…" at bounding box center [746, 63] width 244 height 12
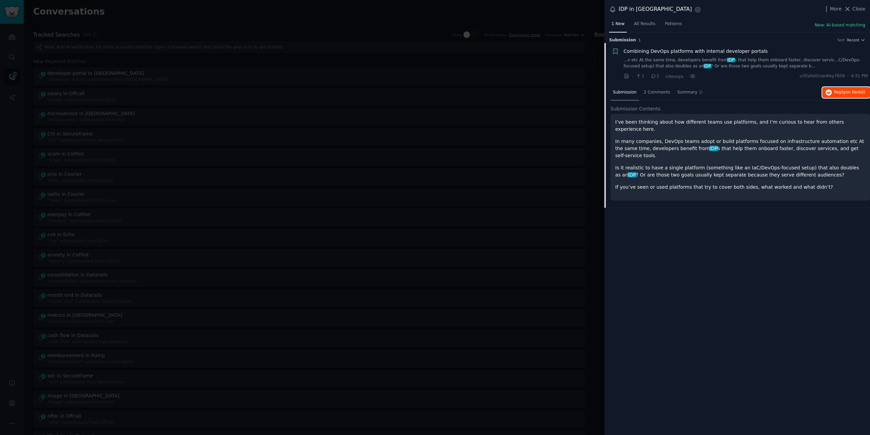
click at [848, 95] on button "Reply on Reddit" at bounding box center [847, 92] width 48 height 11
click at [221, 23] on div at bounding box center [435, 217] width 870 height 435
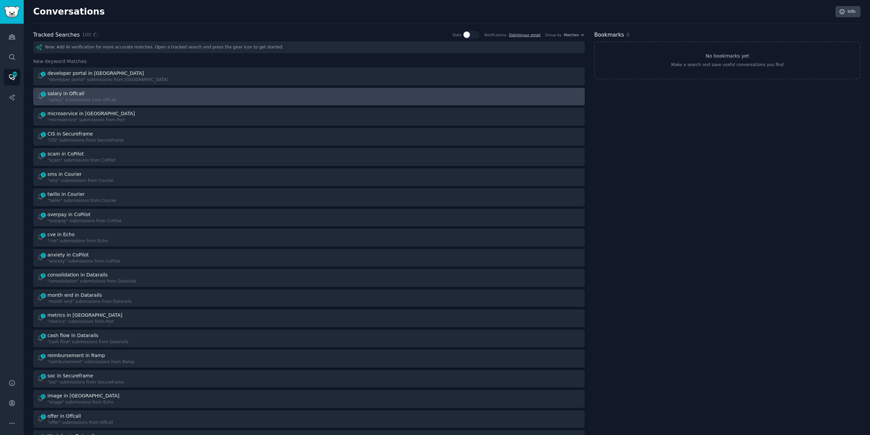
click at [156, 93] on div "1 salary in Offcall "salary" submissions from Offcall" at bounding box center [171, 96] width 268 height 13
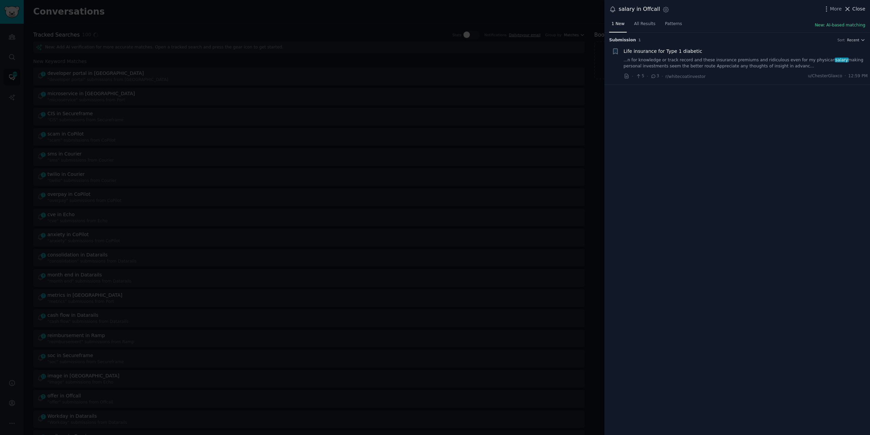
click at [855, 9] on span "Close" at bounding box center [859, 8] width 13 height 7
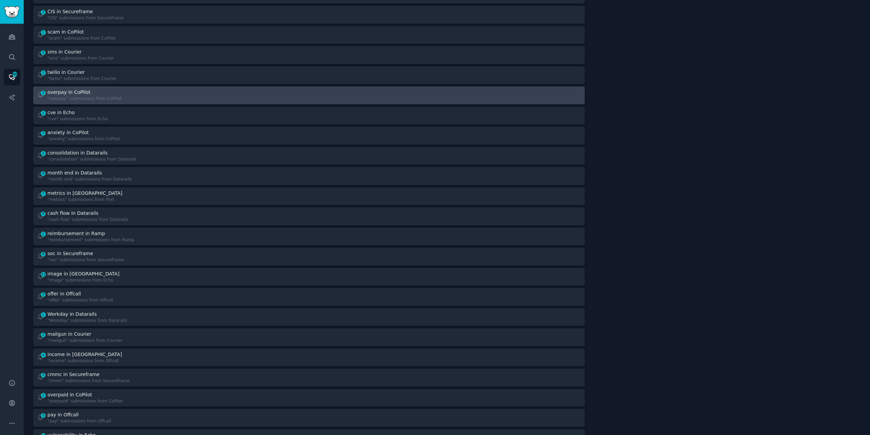
scroll to position [109, 0]
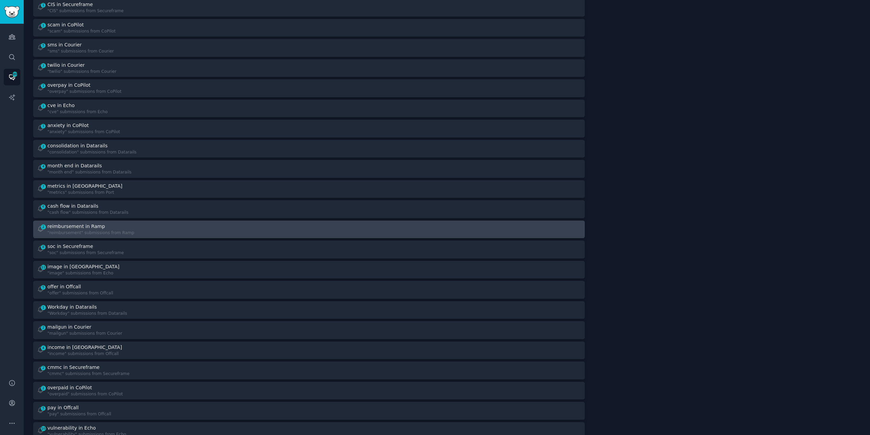
click at [314, 224] on div at bounding box center [448, 229] width 268 height 13
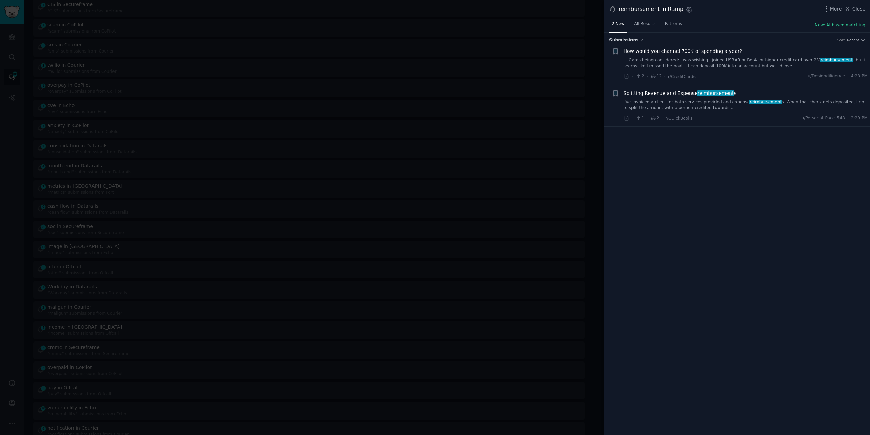
click at [763, 103] on span "reimbursement" at bounding box center [765, 102] width 33 height 5
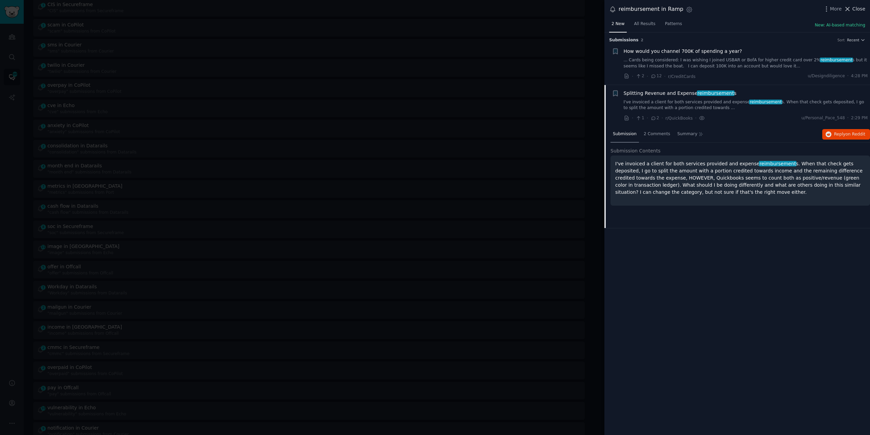
click at [854, 6] on span "Close" at bounding box center [859, 8] width 13 height 7
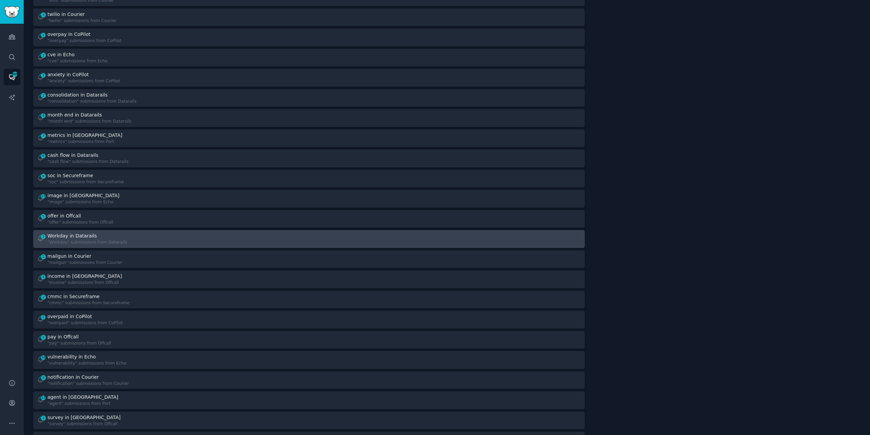
scroll to position [268, 0]
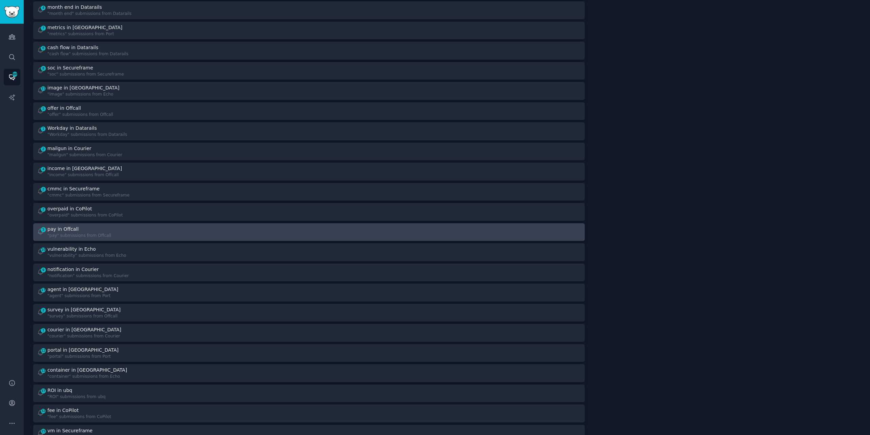
click at [245, 234] on div "5 pay in Offcall "pay" submissions from Offcall" at bounding box center [171, 232] width 268 height 13
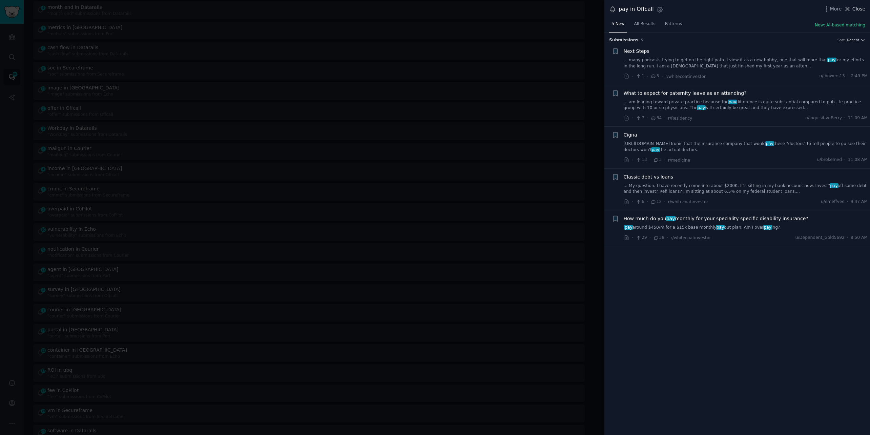
click at [859, 12] on span "Close" at bounding box center [859, 8] width 13 height 7
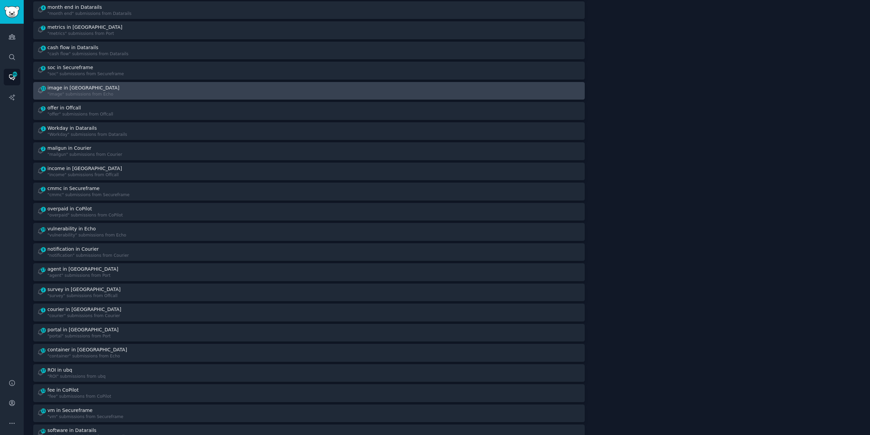
scroll to position [277, 0]
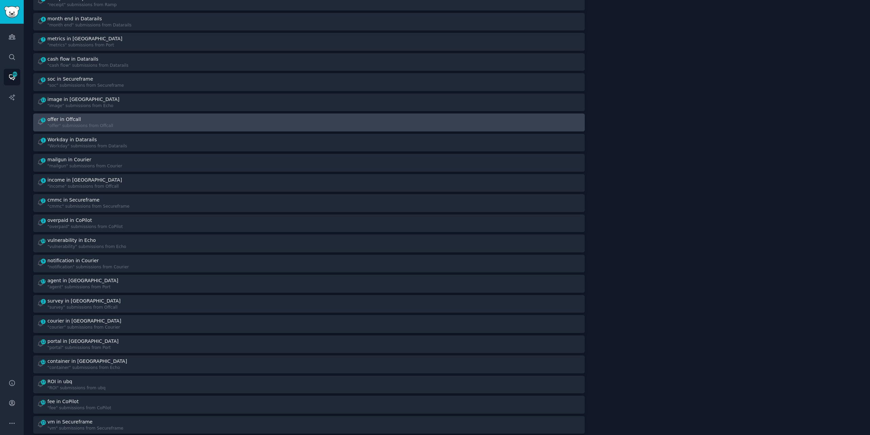
click at [306, 127] on div "5 offer in Offcall "offer" submissions from Offcall" at bounding box center [309, 122] width 547 height 13
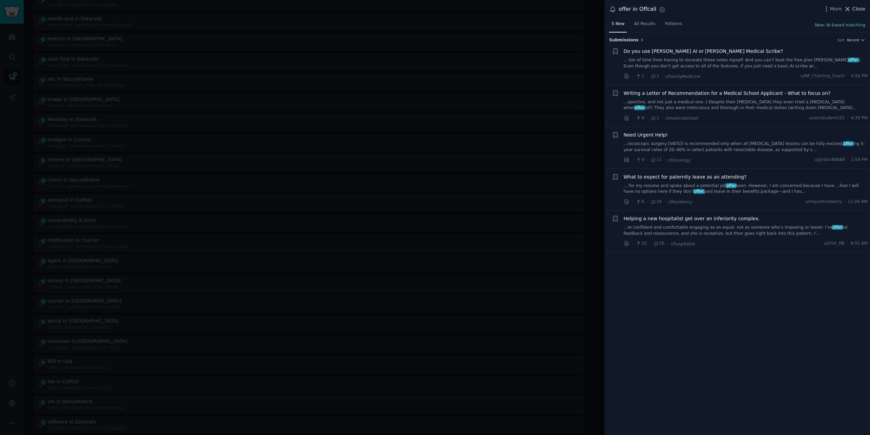
click at [857, 9] on span "Close" at bounding box center [859, 8] width 13 height 7
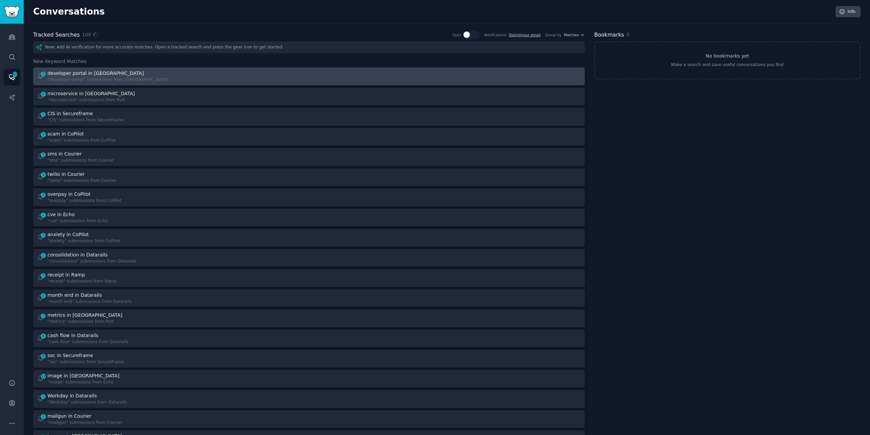
click at [283, 76] on div "1 developer portal in Port "developer portal" submissions from [GEOGRAPHIC_DATA]" at bounding box center [171, 76] width 268 height 13
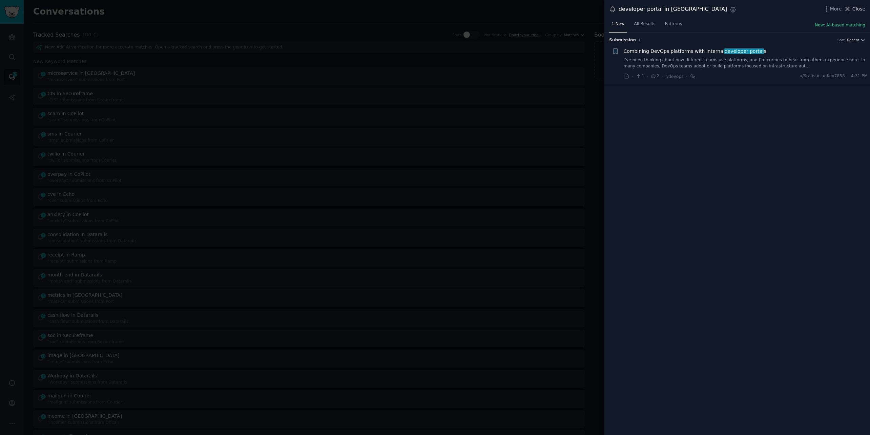
click at [857, 6] on span "Close" at bounding box center [859, 8] width 13 height 7
